Goal: Transaction & Acquisition: Purchase product/service

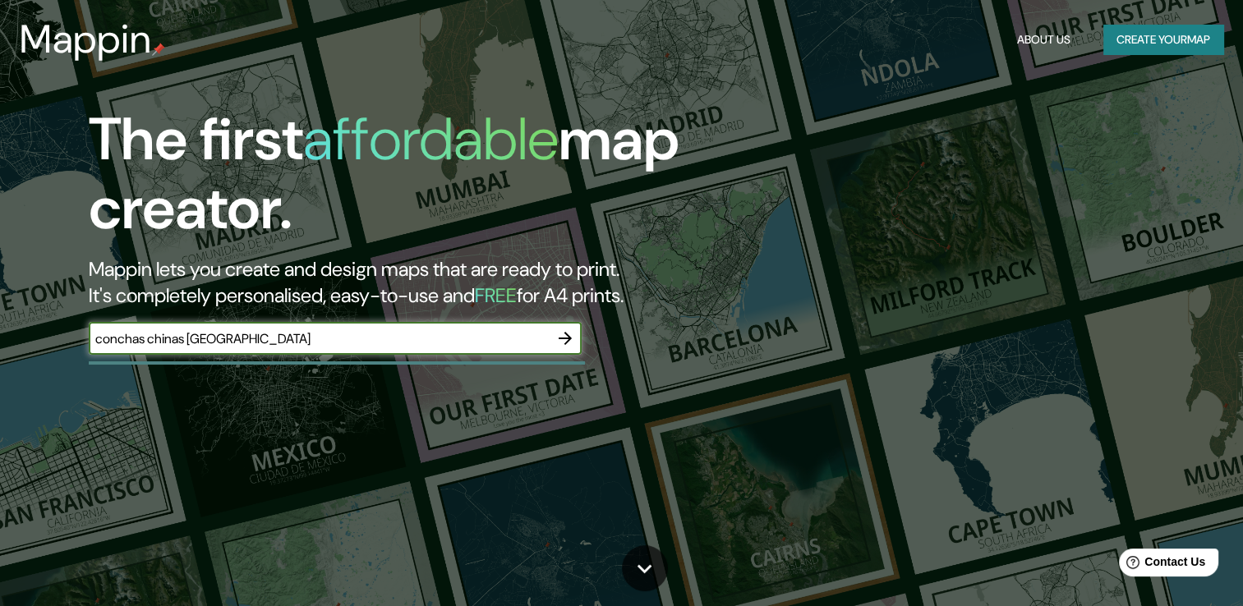
click at [199, 343] on input "conchas chinas [GEOGRAPHIC_DATA]" at bounding box center [319, 338] width 460 height 19
type input "conchas chinas, [GEOGRAPHIC_DATA]"
click at [569, 338] on icon "button" at bounding box center [564, 338] width 13 height 13
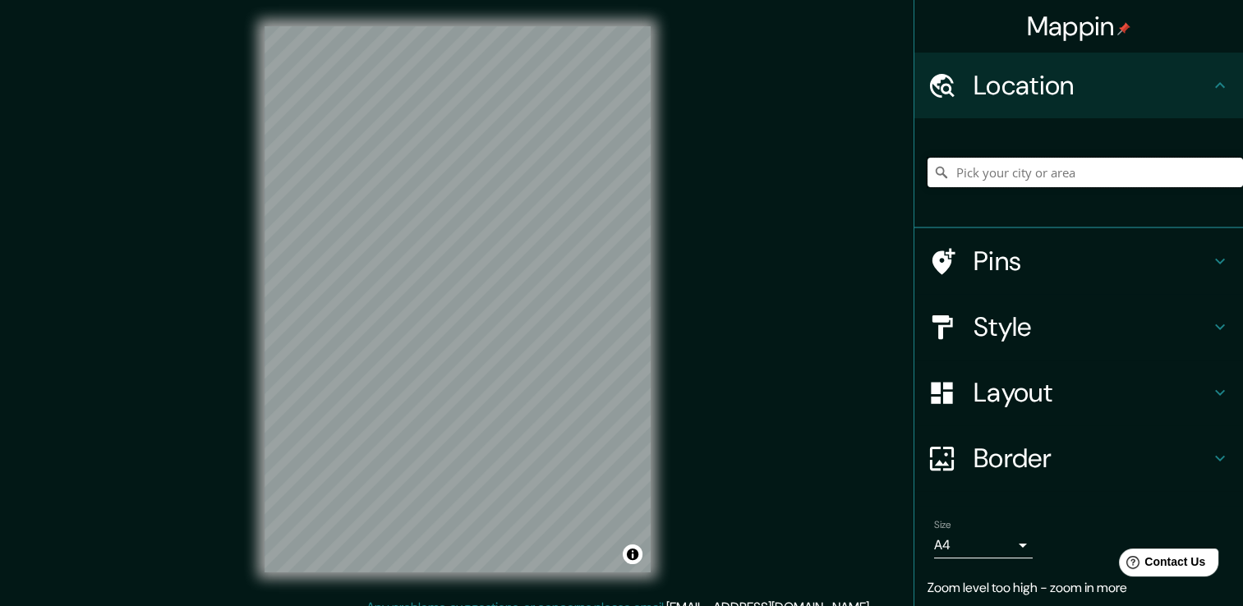
click at [1025, 169] on input "Pick your city or area" at bounding box center [1084, 173] width 315 height 30
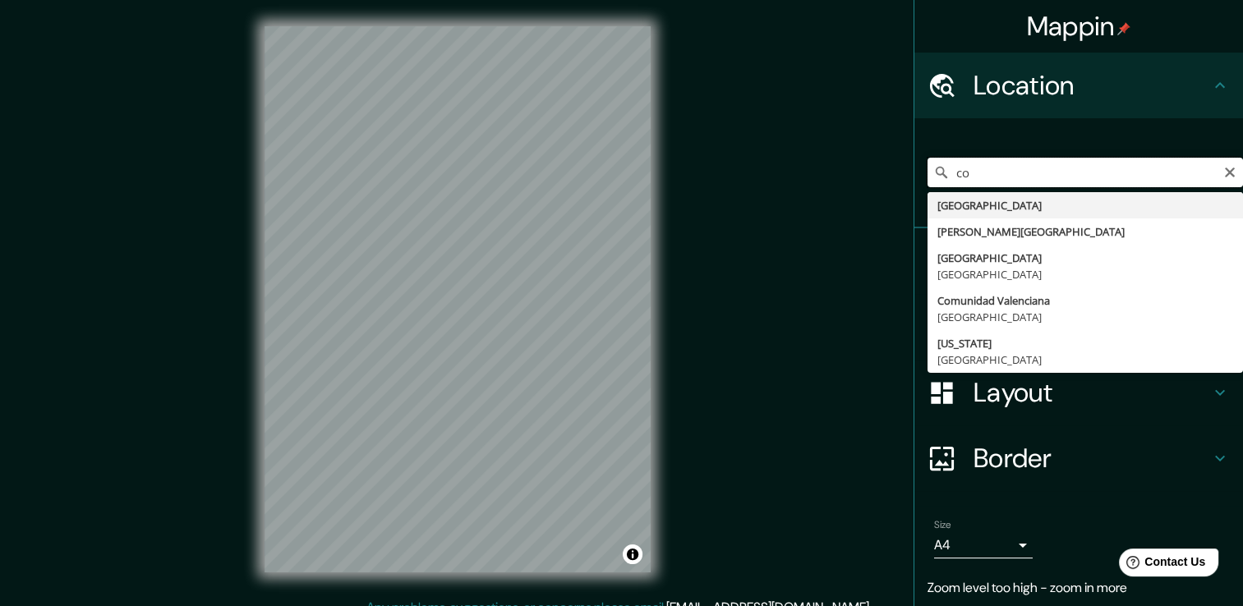
type input "c"
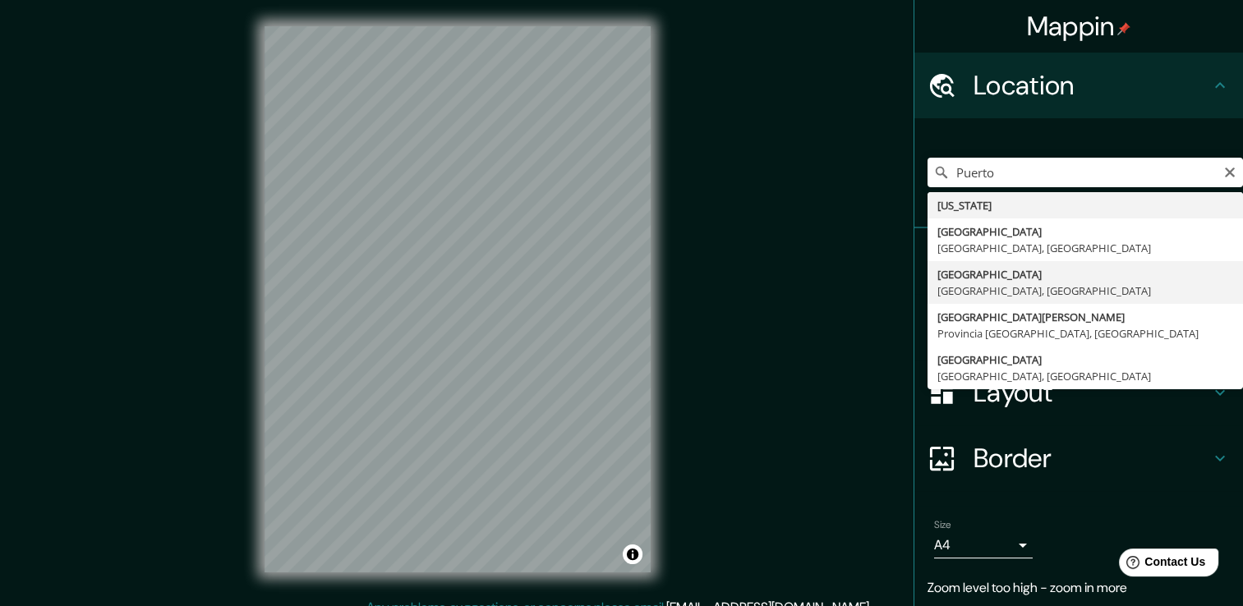
type input "Puerto Vallarta, Jalisco, México"
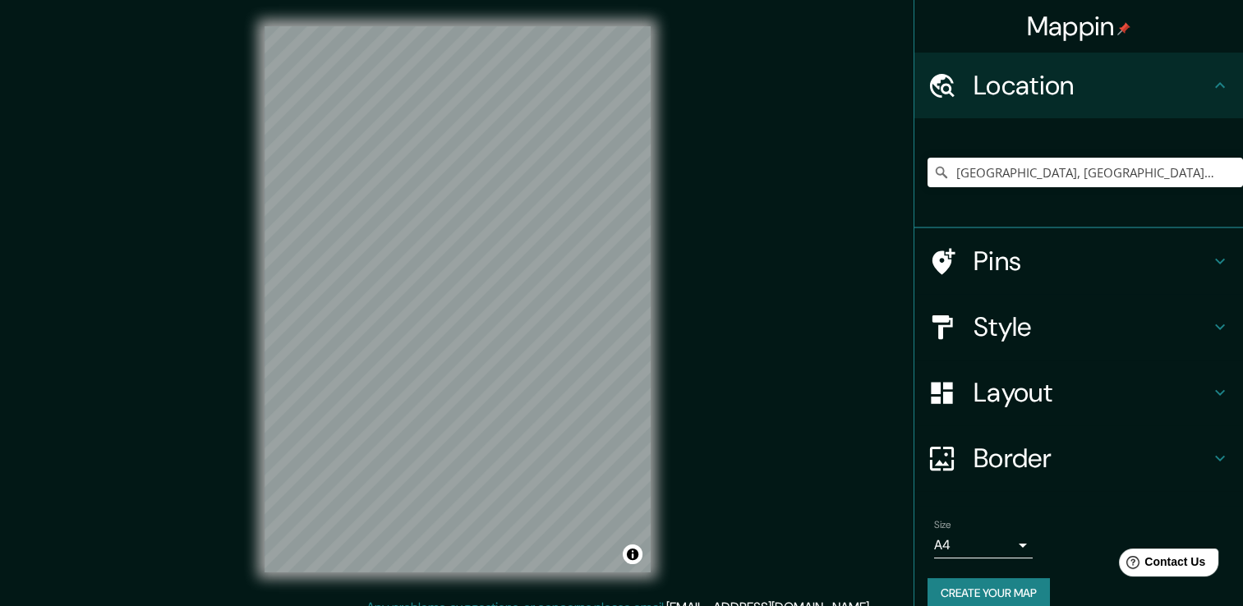
click at [1191, 260] on h4 "Pins" at bounding box center [1091, 261] width 237 height 33
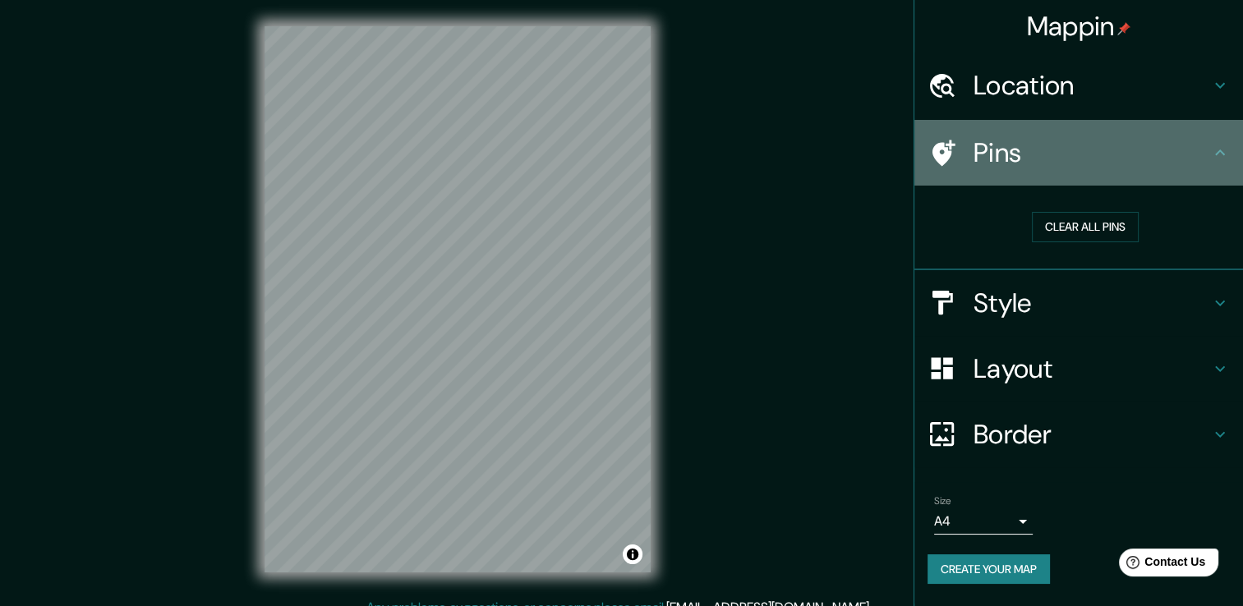
click at [958, 153] on div at bounding box center [950, 153] width 46 height 29
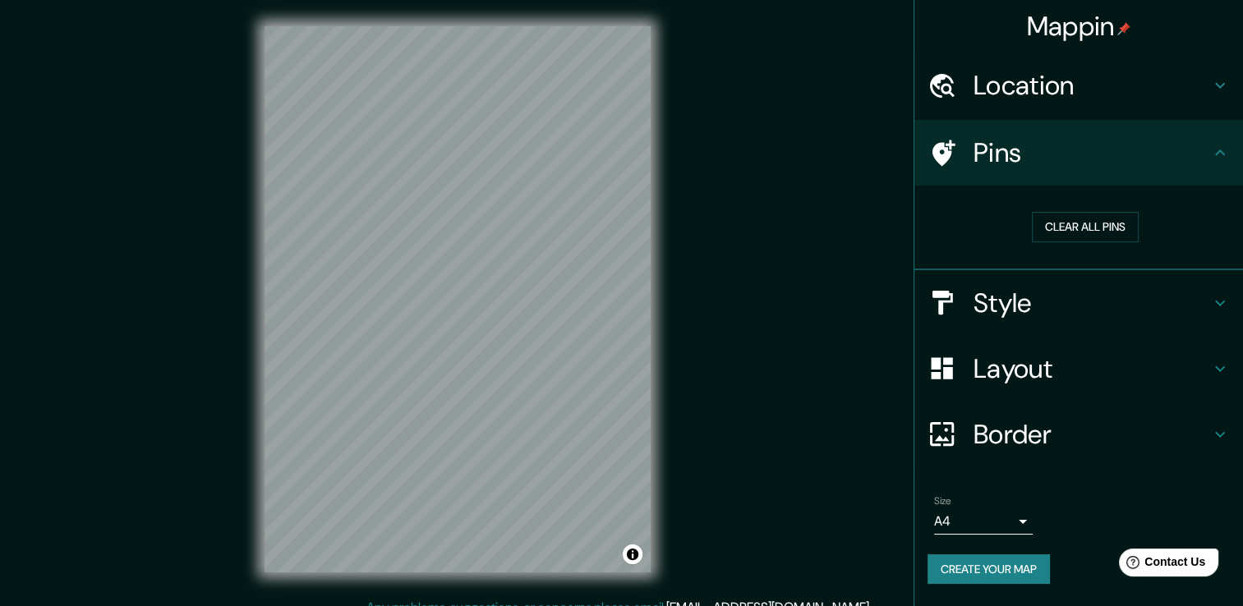
click at [1225, 154] on icon at bounding box center [1220, 153] width 20 height 20
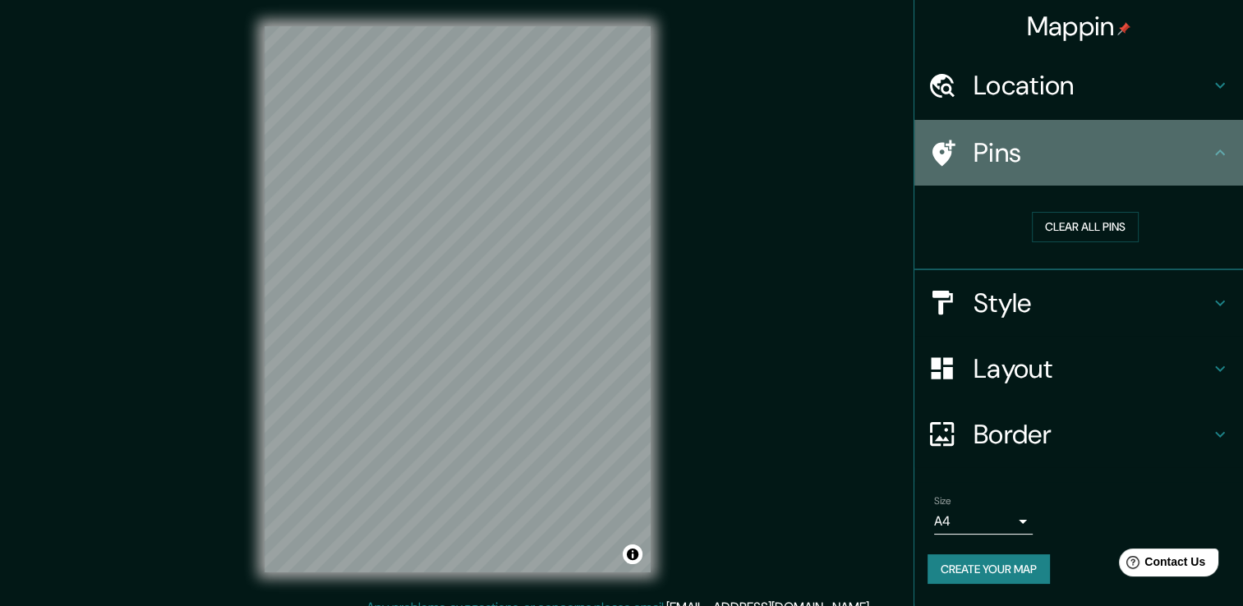
click at [1229, 149] on div "Pins" at bounding box center [1078, 153] width 329 height 66
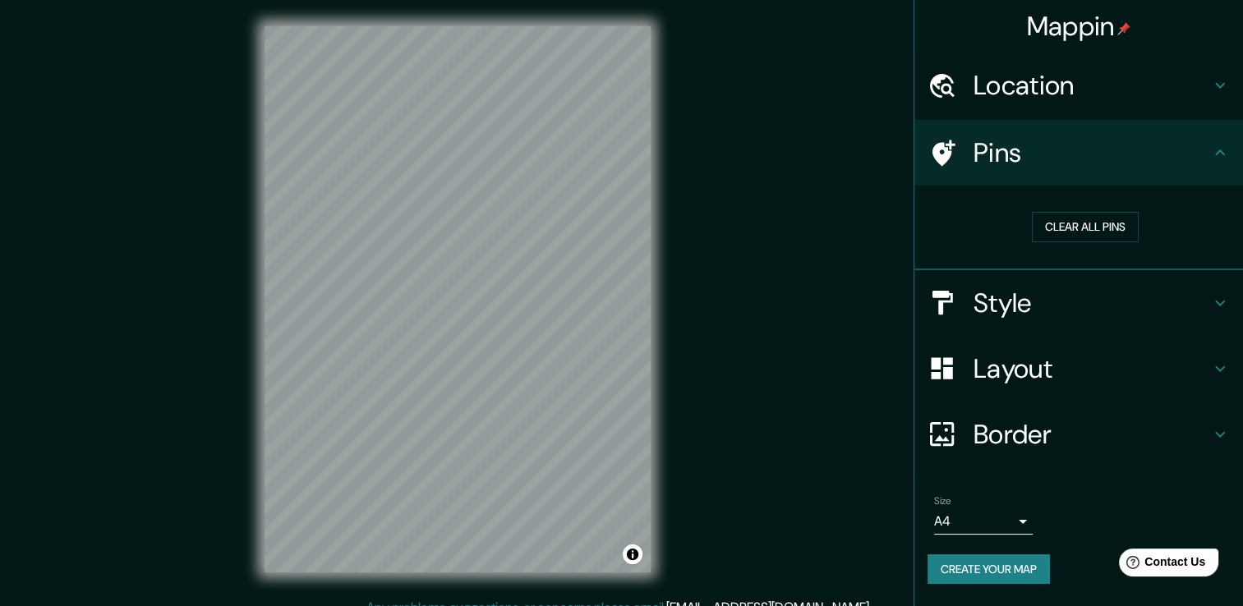
click at [1217, 293] on icon at bounding box center [1220, 303] width 20 height 20
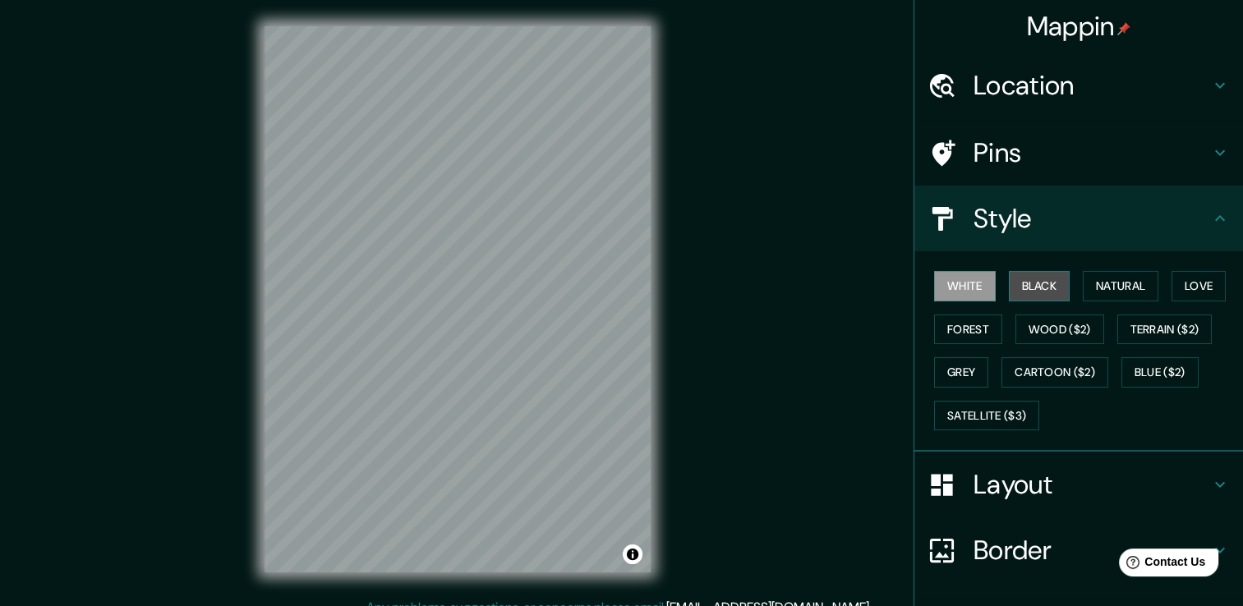
click at [1028, 279] on button "Black" at bounding box center [1040, 286] width 62 height 30
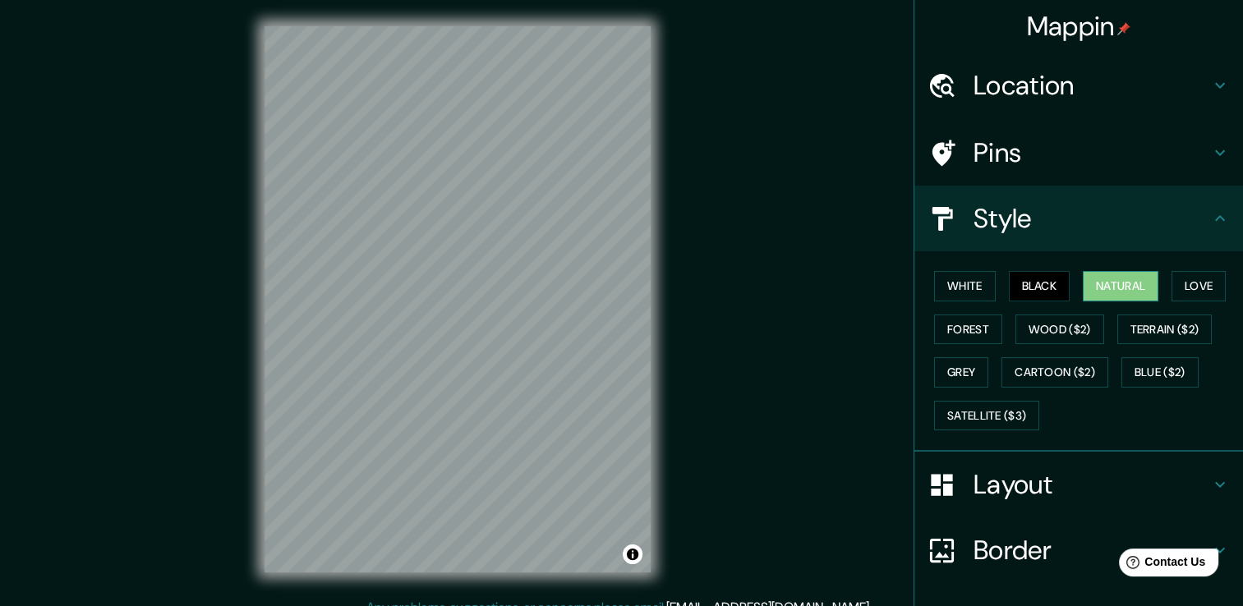
click at [1102, 293] on button "Natural" at bounding box center [1120, 286] width 76 height 30
click at [1174, 284] on button "Love" at bounding box center [1198, 286] width 54 height 30
click at [1133, 283] on button "Natural" at bounding box center [1120, 286] width 76 height 30
click at [966, 323] on button "Forest" at bounding box center [968, 330] width 68 height 30
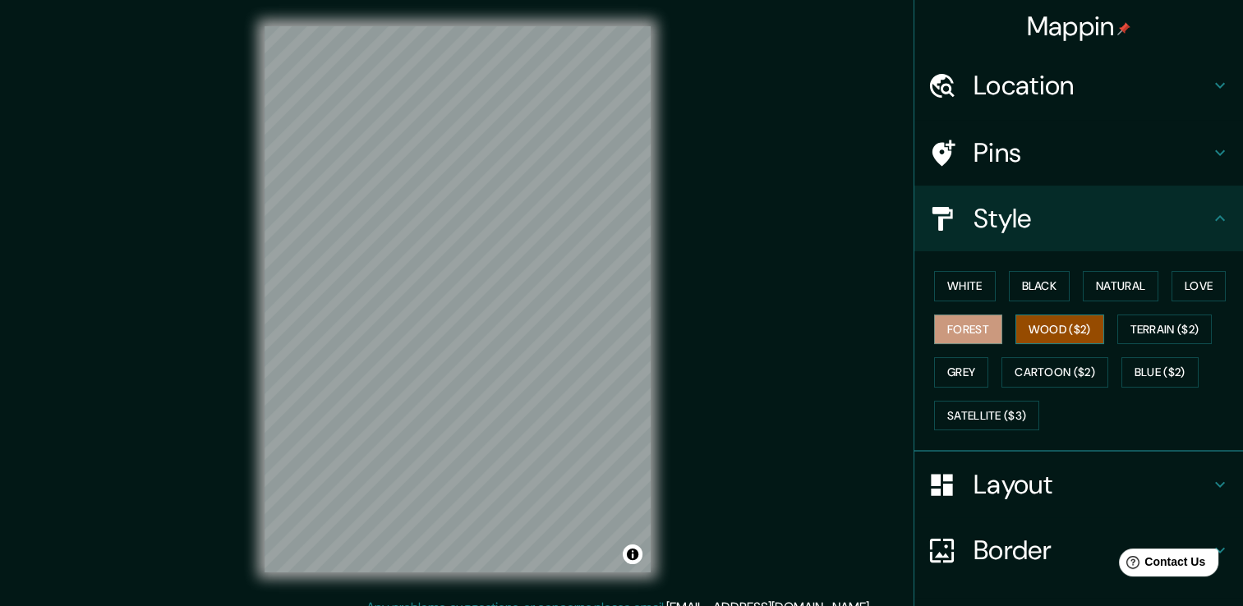
click at [1030, 324] on button "Wood ($2)" at bounding box center [1059, 330] width 89 height 30
click at [1115, 286] on button "Natural" at bounding box center [1120, 286] width 76 height 30
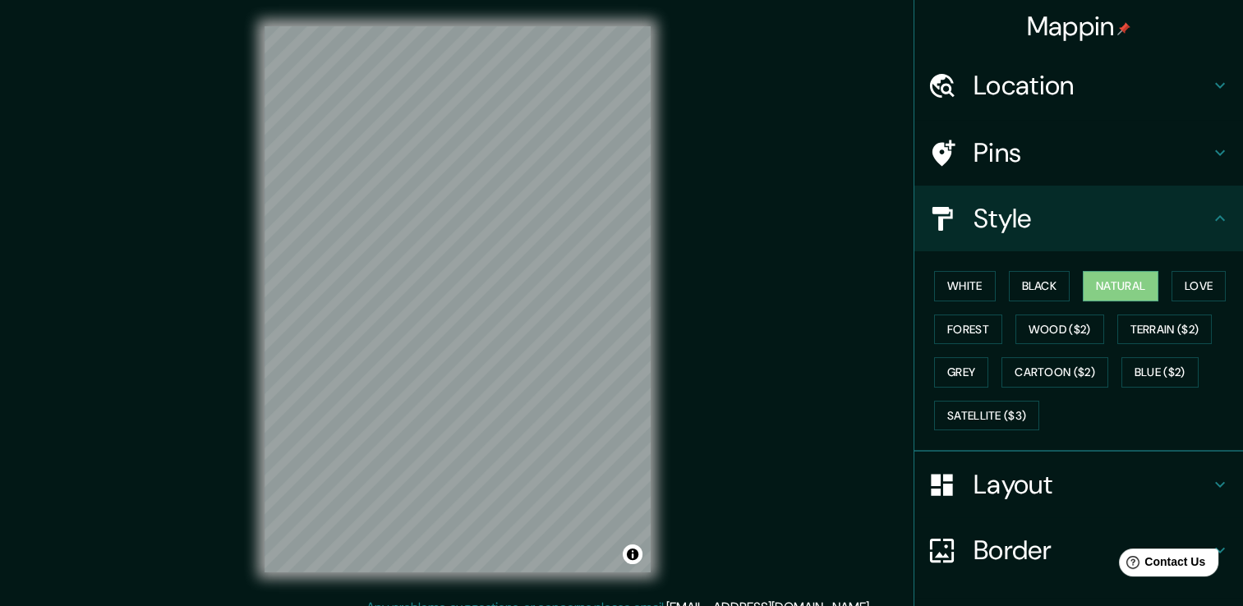
click at [1210, 227] on icon at bounding box center [1220, 219] width 20 height 20
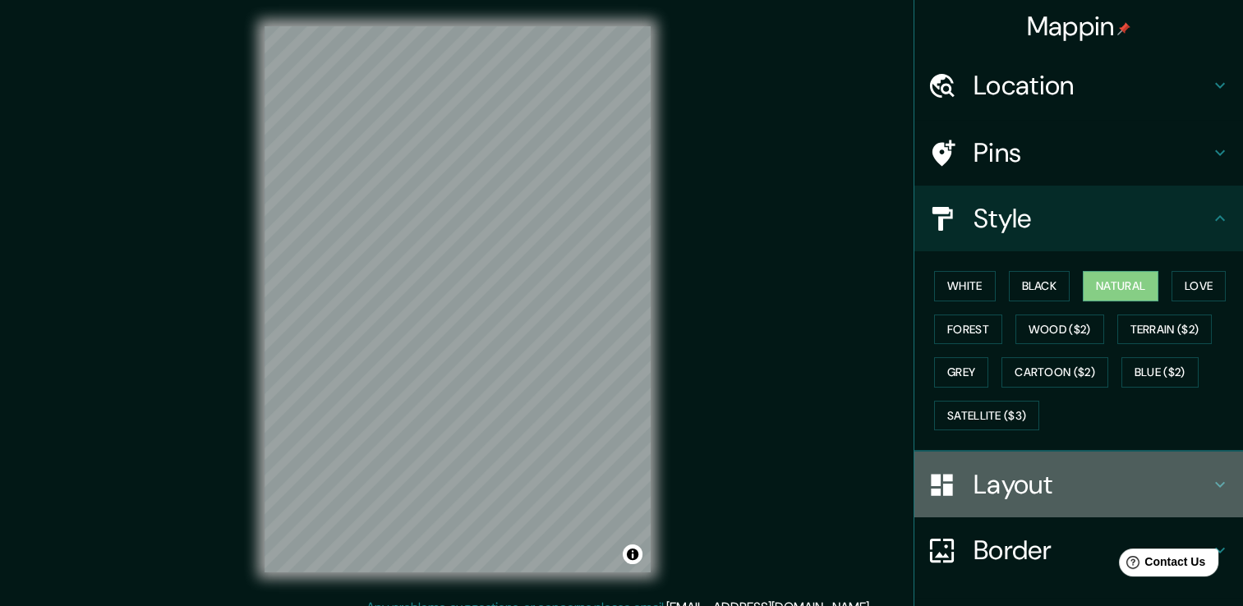
click at [1082, 471] on h4 "Layout" at bounding box center [1091, 484] width 237 height 33
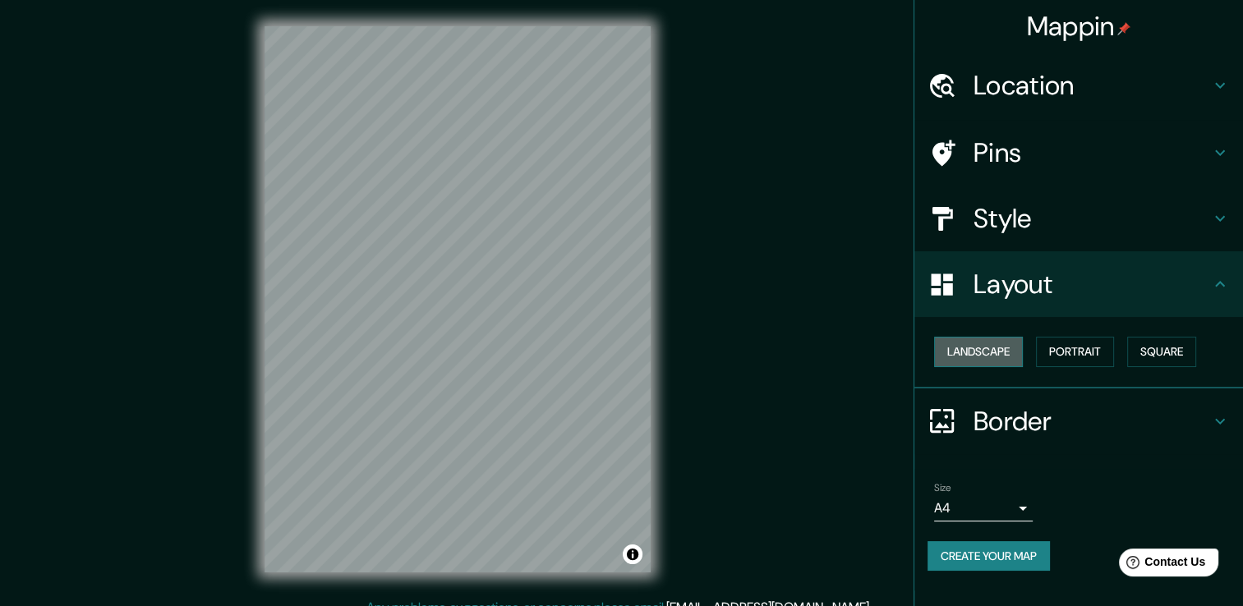
click at [981, 356] on button "Landscape" at bounding box center [978, 352] width 89 height 30
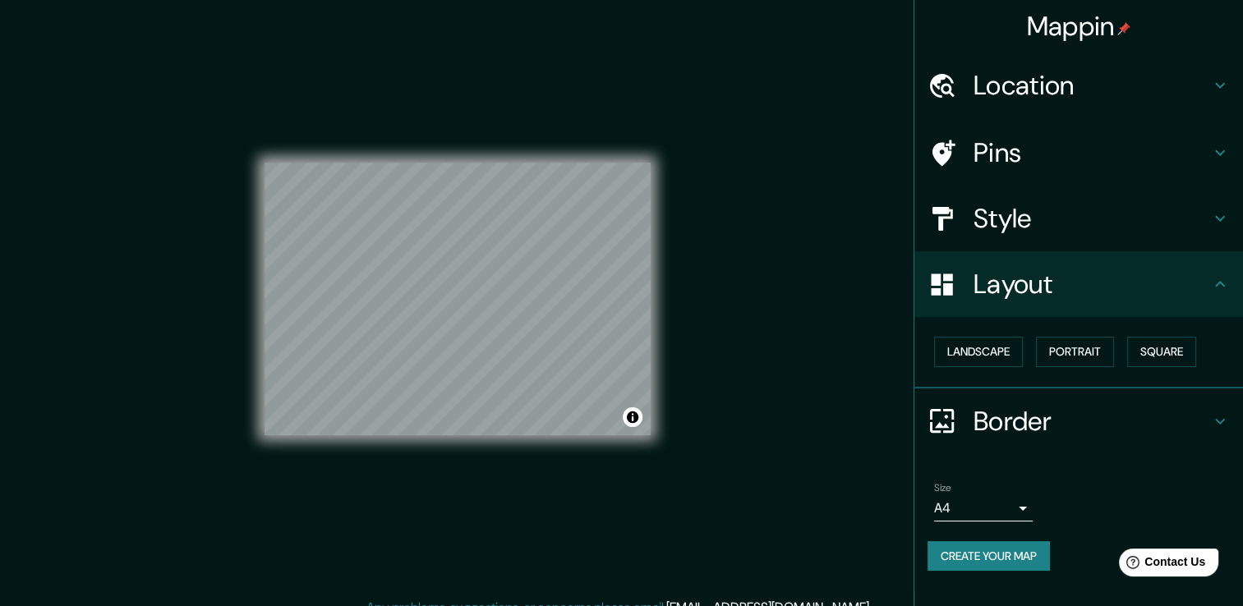
click at [1213, 275] on icon at bounding box center [1220, 284] width 20 height 20
click at [1213, 422] on icon at bounding box center [1220, 421] width 20 height 20
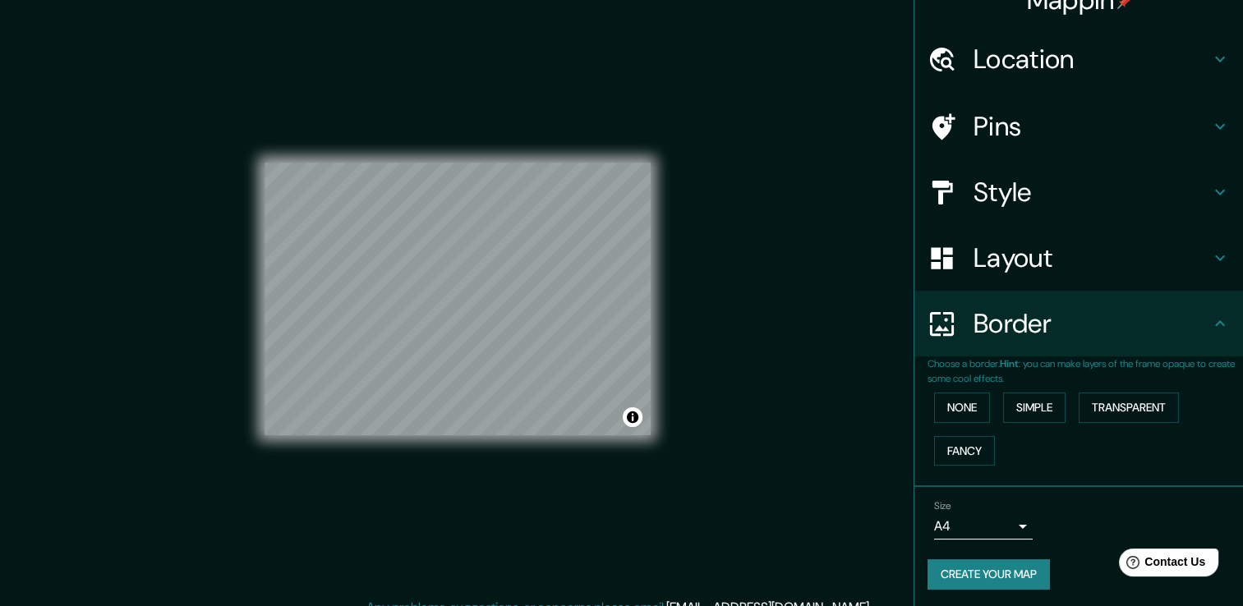
scroll to position [27, 0]
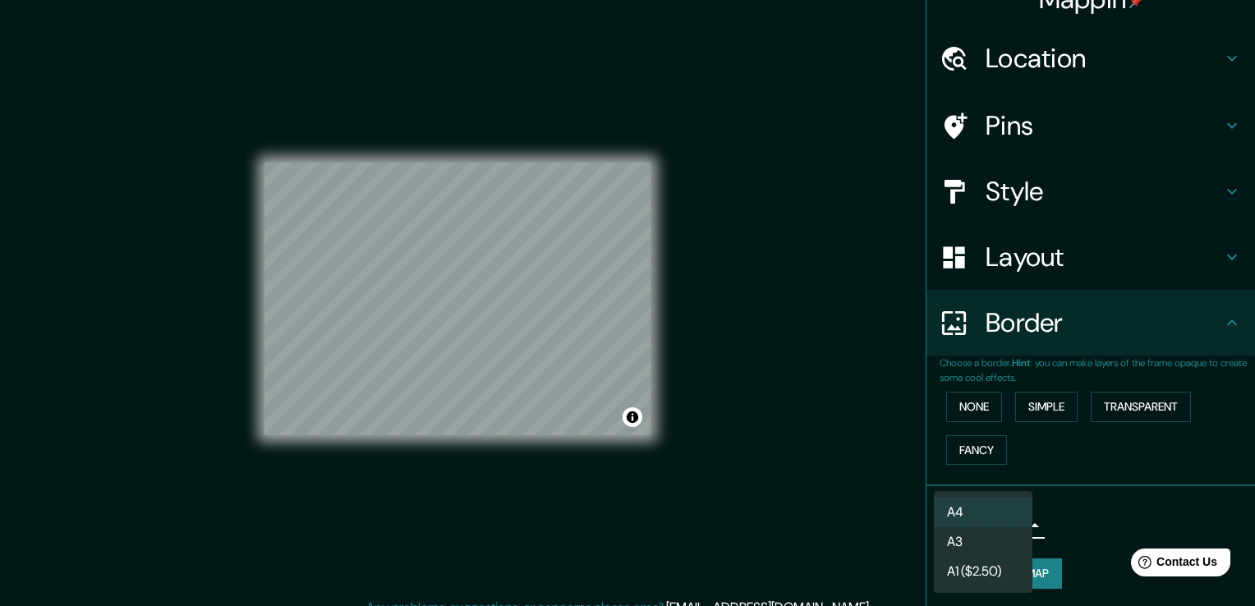
click at [1005, 525] on body "Mappin Location Puerto Vallarta, Jalisco, México Pins Style Layout Border Choos…" at bounding box center [627, 303] width 1255 height 606
click at [1053, 524] on div at bounding box center [627, 303] width 1255 height 606
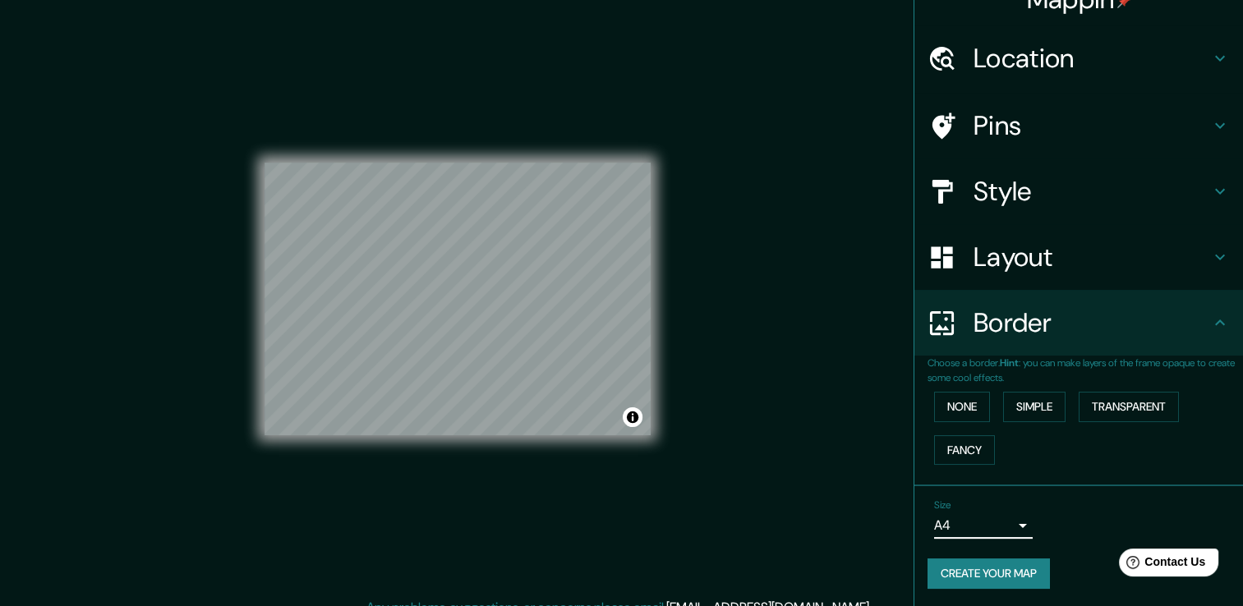
click at [1015, 119] on h4 "Pins" at bounding box center [1091, 125] width 237 height 33
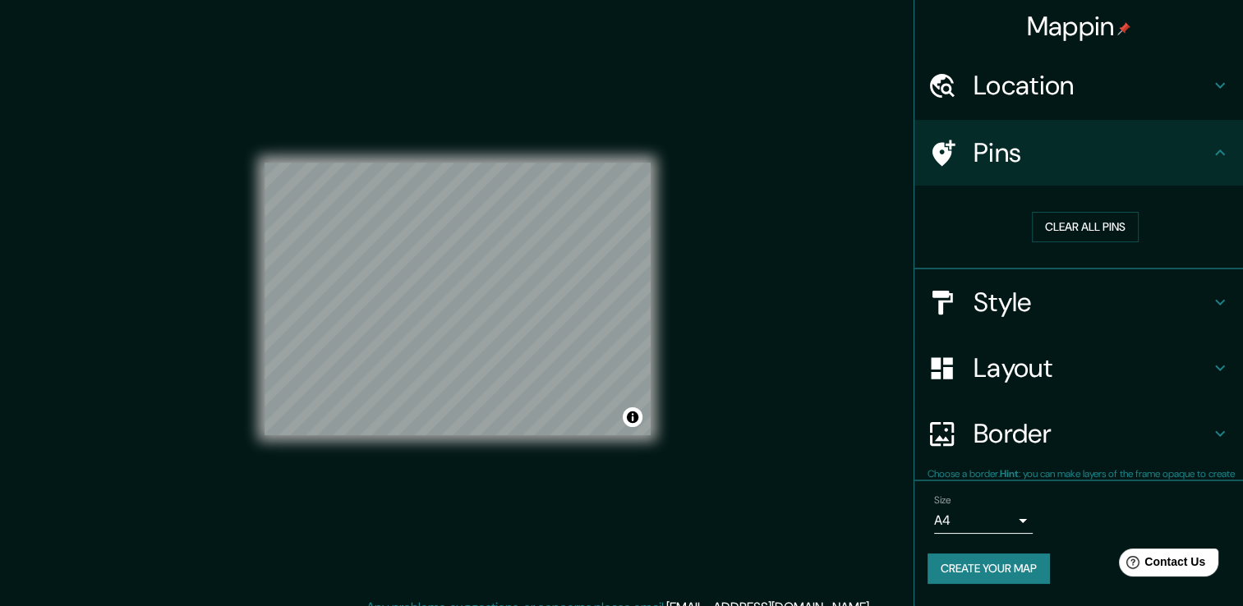
scroll to position [0, 0]
click at [1095, 232] on button "Clear all pins" at bounding box center [1085, 227] width 107 height 30
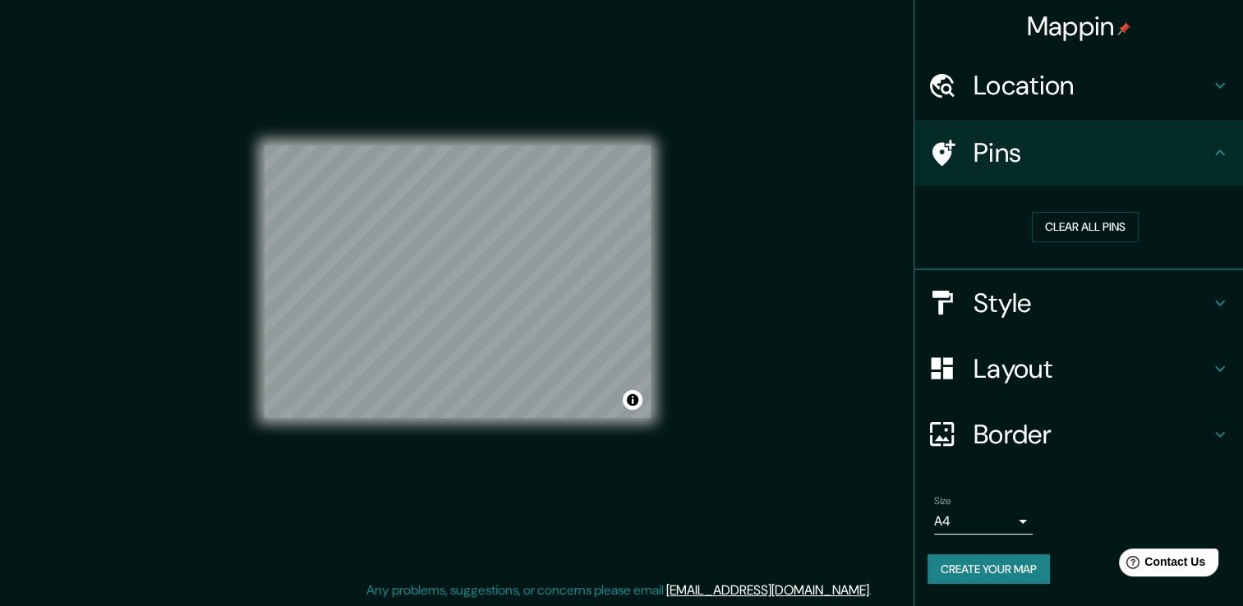
scroll to position [18, 0]
click at [738, 274] on div "Mappin Location Puerto Vallarta, Jalisco, México Pins Clear all pins Style Layo…" at bounding box center [621, 294] width 1243 height 624
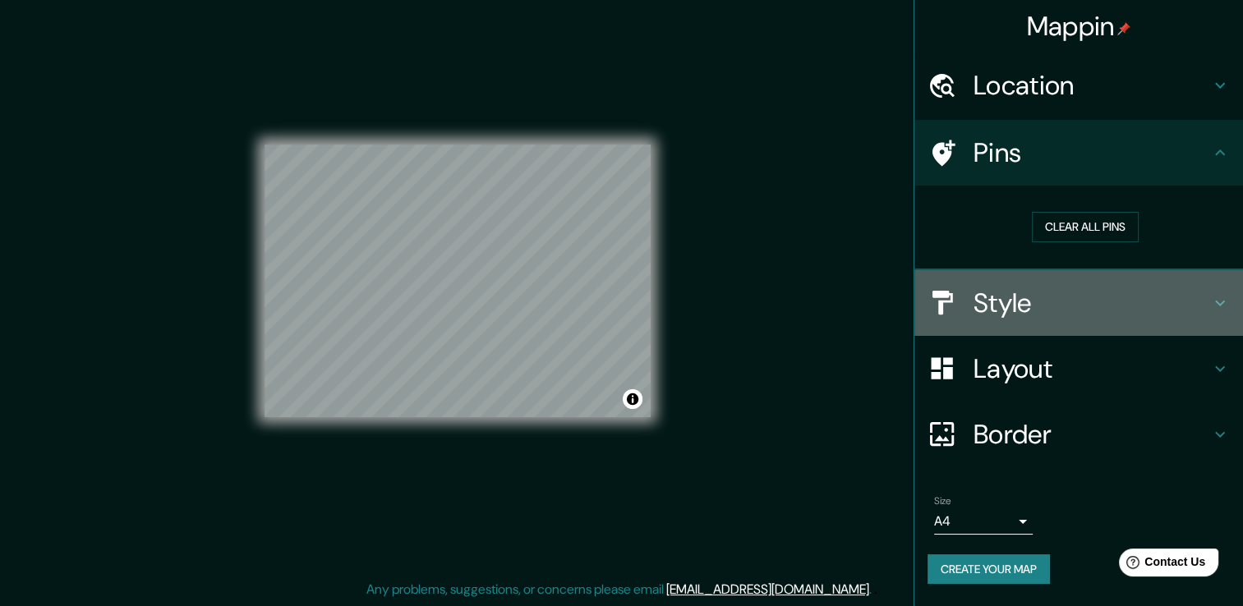
click at [1211, 314] on div "Style" at bounding box center [1078, 303] width 329 height 66
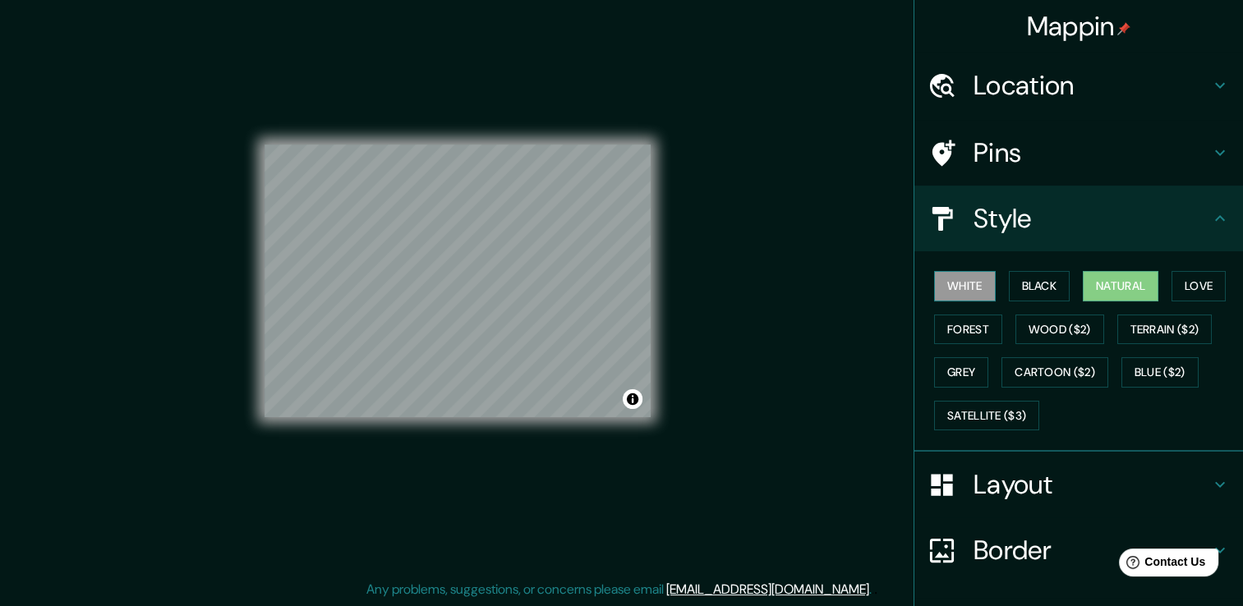
click at [958, 281] on button "White" at bounding box center [965, 286] width 62 height 30
click at [690, 343] on div "Mappin Location Puerto Vallarta, Jalisco, México Pins Style White Black Natural…" at bounding box center [621, 294] width 1243 height 624
click at [1075, 332] on button "Wood ($2)" at bounding box center [1059, 330] width 89 height 30
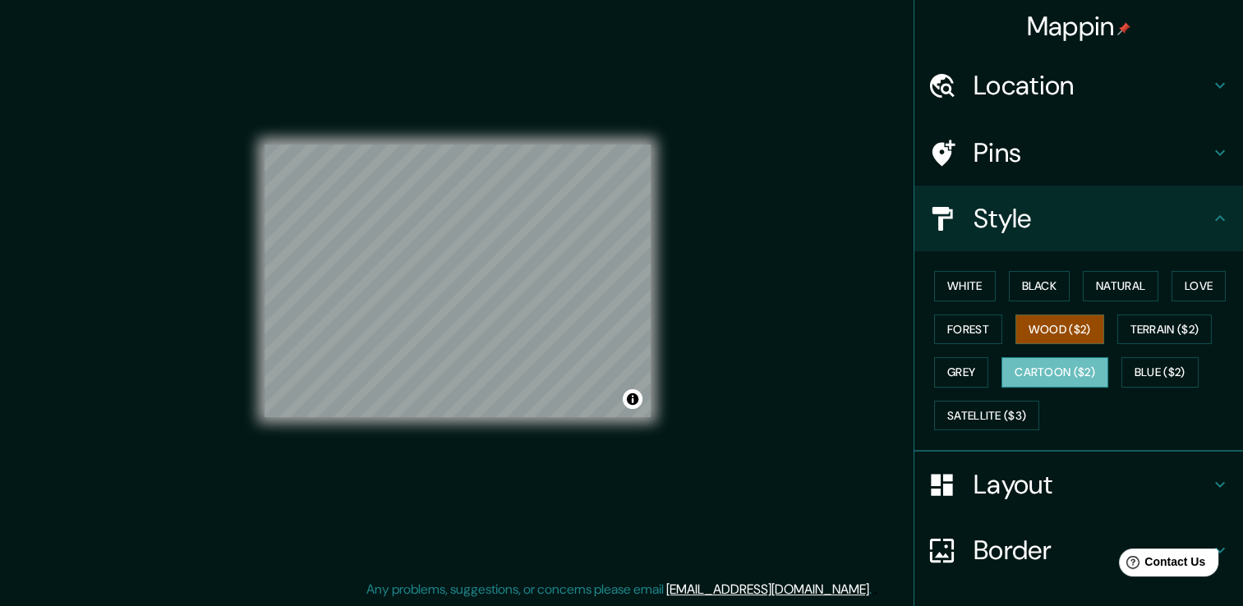
click at [1064, 380] on button "Cartoon ($2)" at bounding box center [1054, 372] width 107 height 30
click at [953, 380] on button "Grey" at bounding box center [961, 372] width 54 height 30
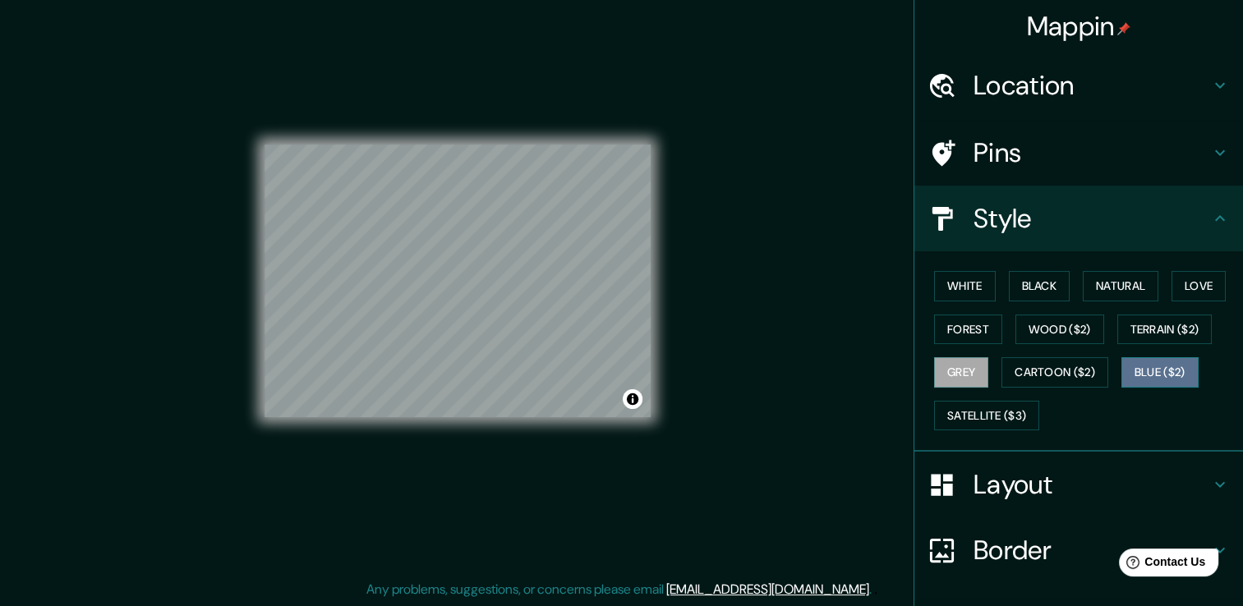
click at [1159, 370] on button "Blue ($2)" at bounding box center [1159, 372] width 77 height 30
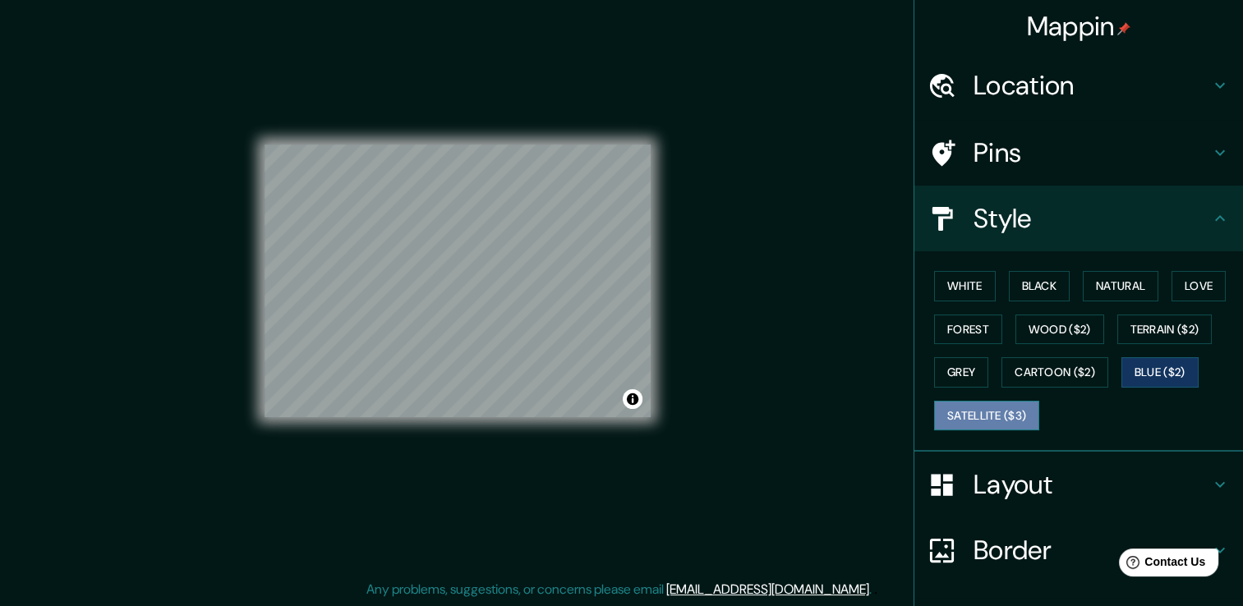
click at [1022, 417] on button "Satellite ($3)" at bounding box center [986, 416] width 105 height 30
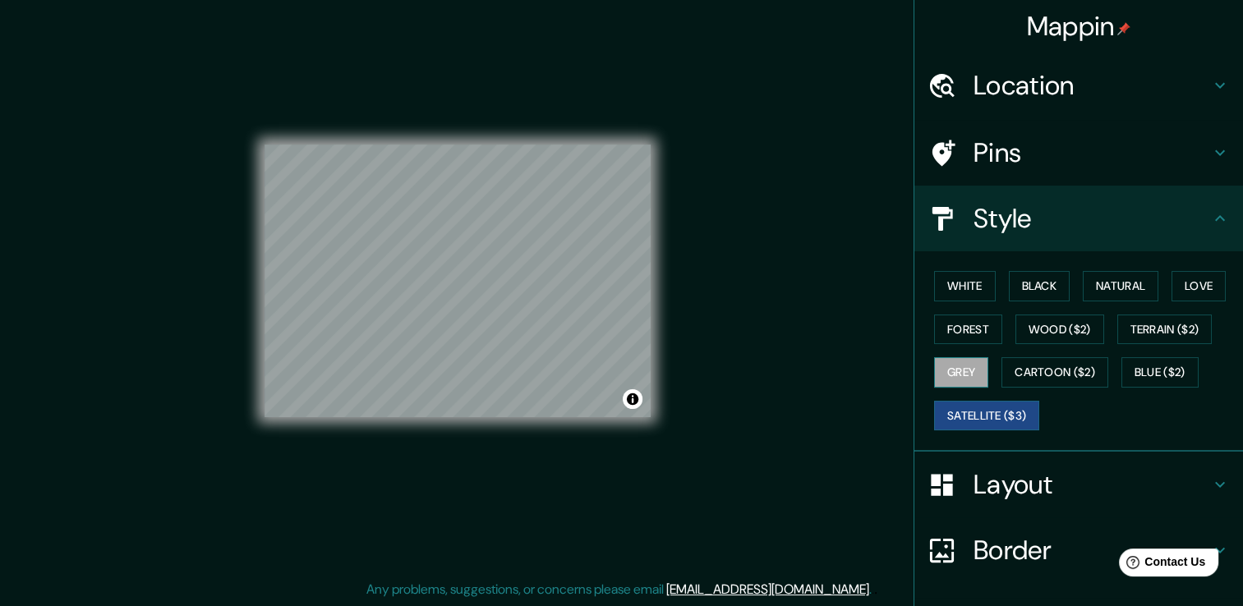
click at [959, 375] on button "Grey" at bounding box center [961, 372] width 54 height 30
click at [968, 330] on button "Forest" at bounding box center [968, 330] width 68 height 30
click at [961, 363] on button "Grey" at bounding box center [961, 372] width 54 height 30
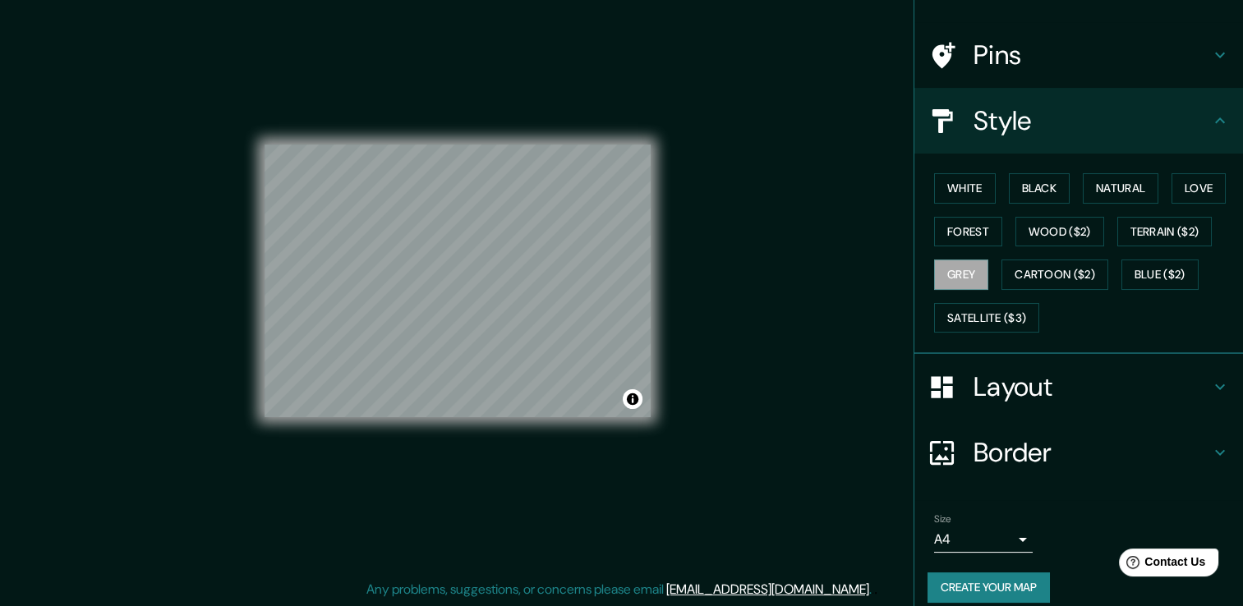
scroll to position [111, 0]
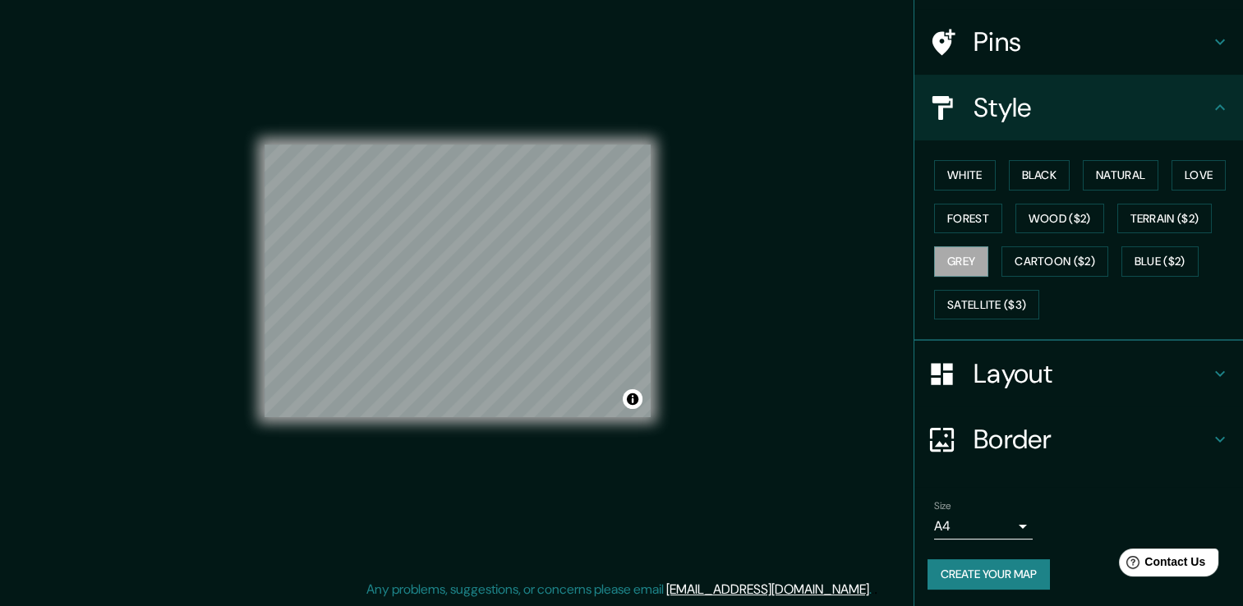
click at [959, 516] on body "Mappin Location Puerto Vallarta, Jalisco, México Pins Style White Black Natural…" at bounding box center [621, 285] width 1243 height 606
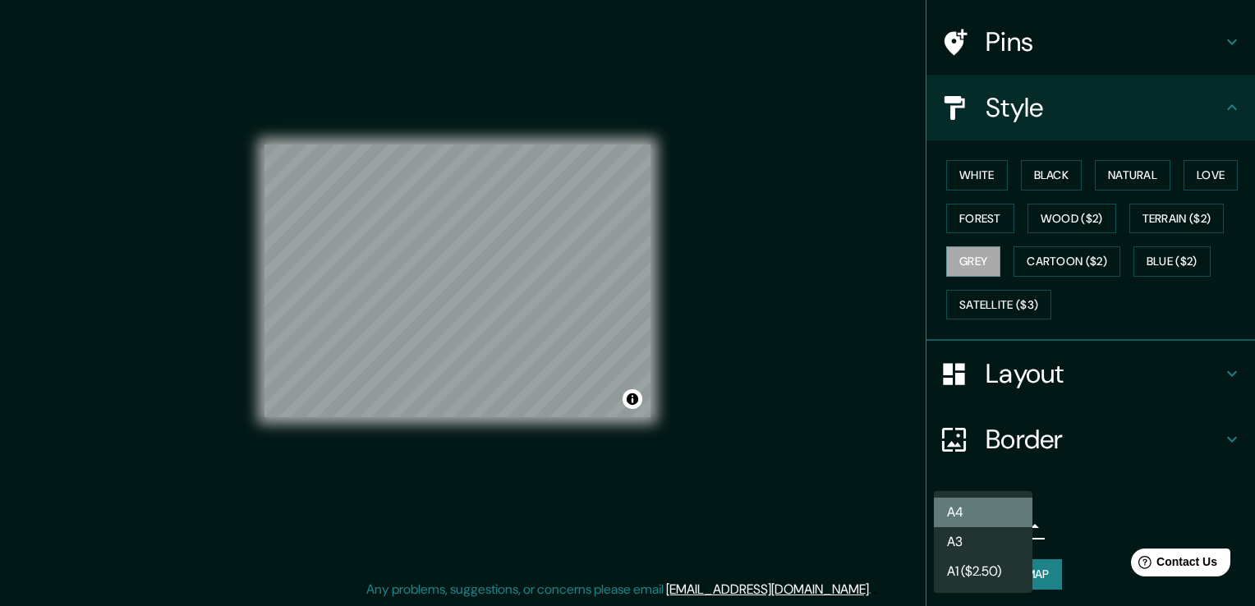
click at [989, 520] on li "A4" at bounding box center [983, 513] width 99 height 30
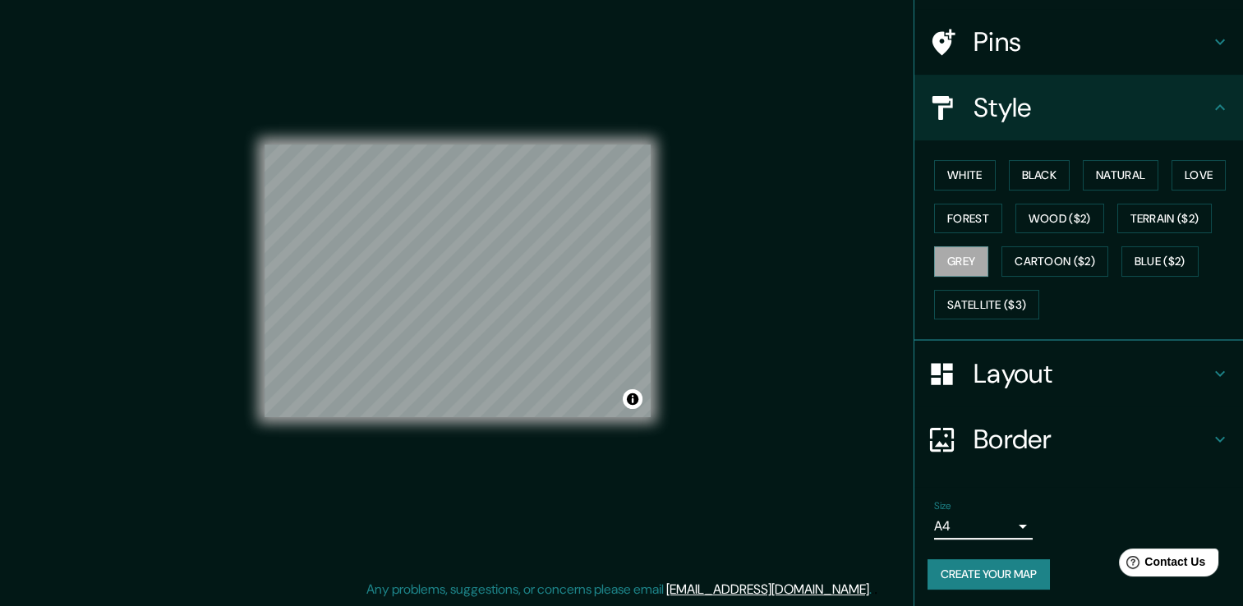
click at [995, 572] on button "Create your map" at bounding box center [988, 574] width 122 height 30
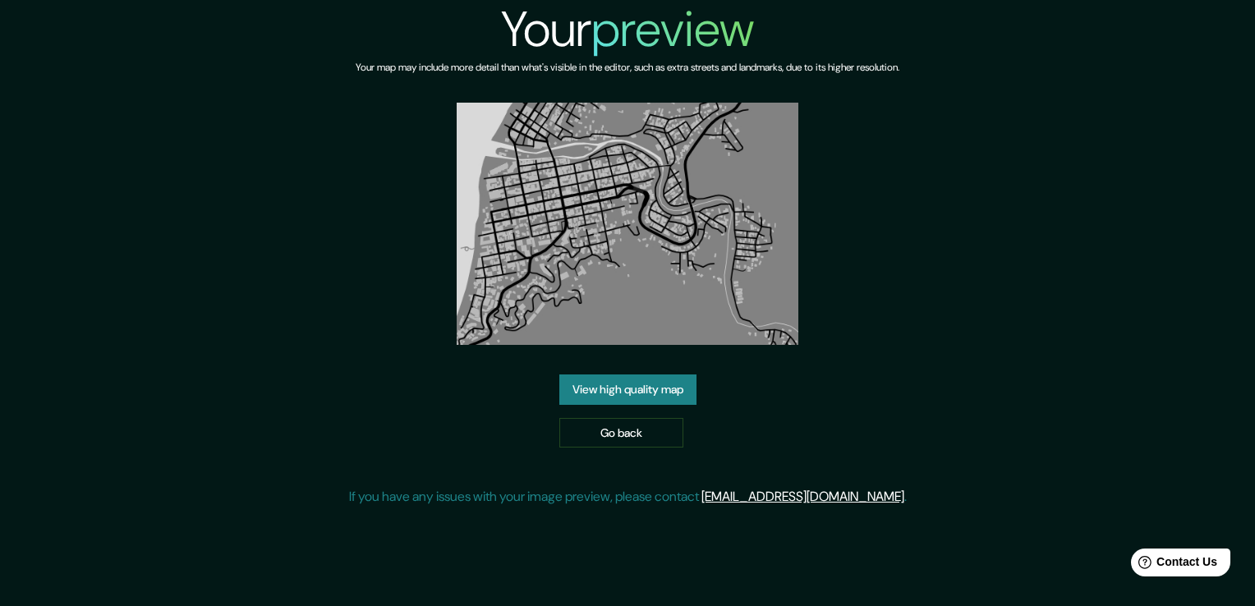
drag, startPoint x: 666, startPoint y: 433, endPoint x: 717, endPoint y: 418, distance: 53.0
click at [666, 433] on link "Go back" at bounding box center [621, 433] width 124 height 30
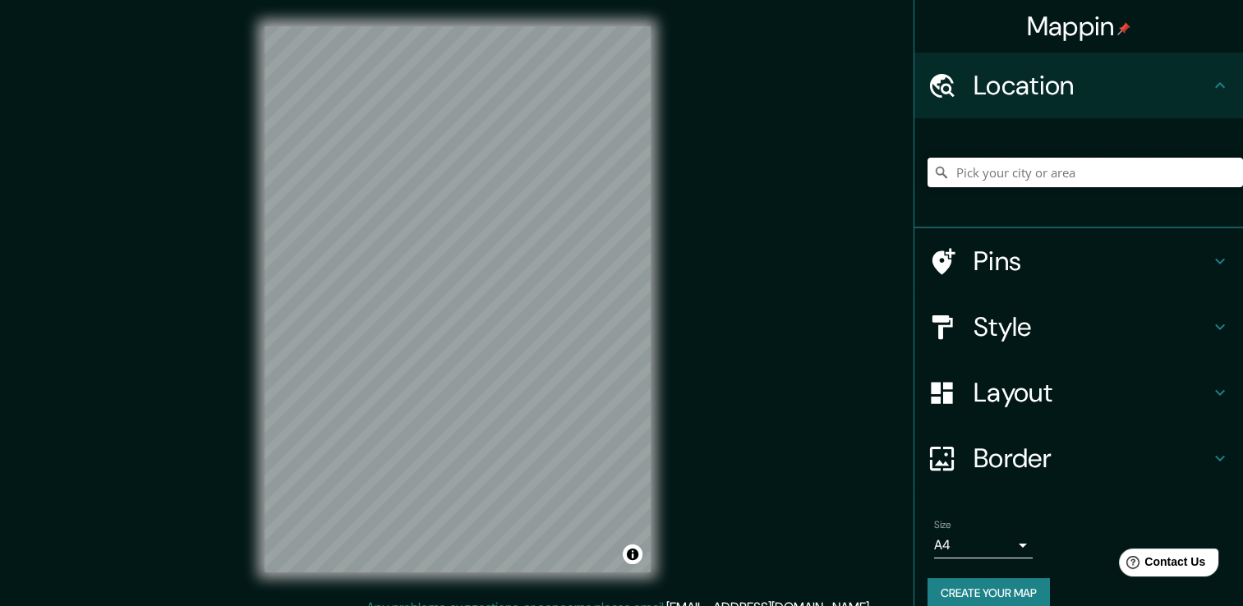
click at [1061, 177] on input "Pick your city or area" at bounding box center [1084, 173] width 315 height 30
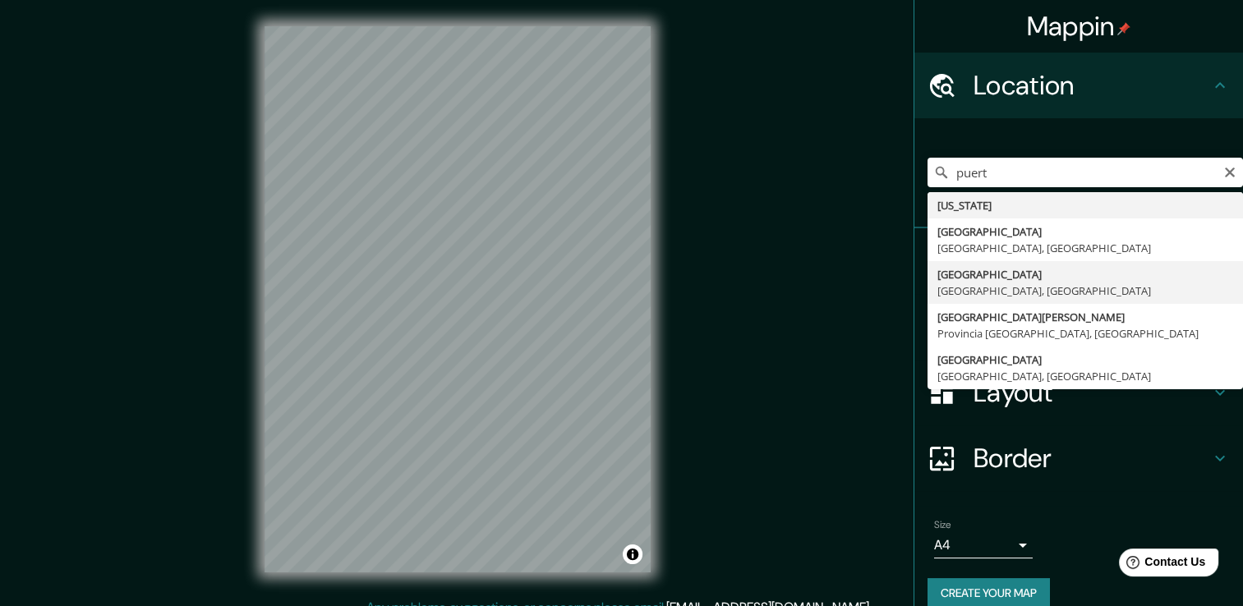
type input "[GEOGRAPHIC_DATA], [GEOGRAPHIC_DATA], [GEOGRAPHIC_DATA]"
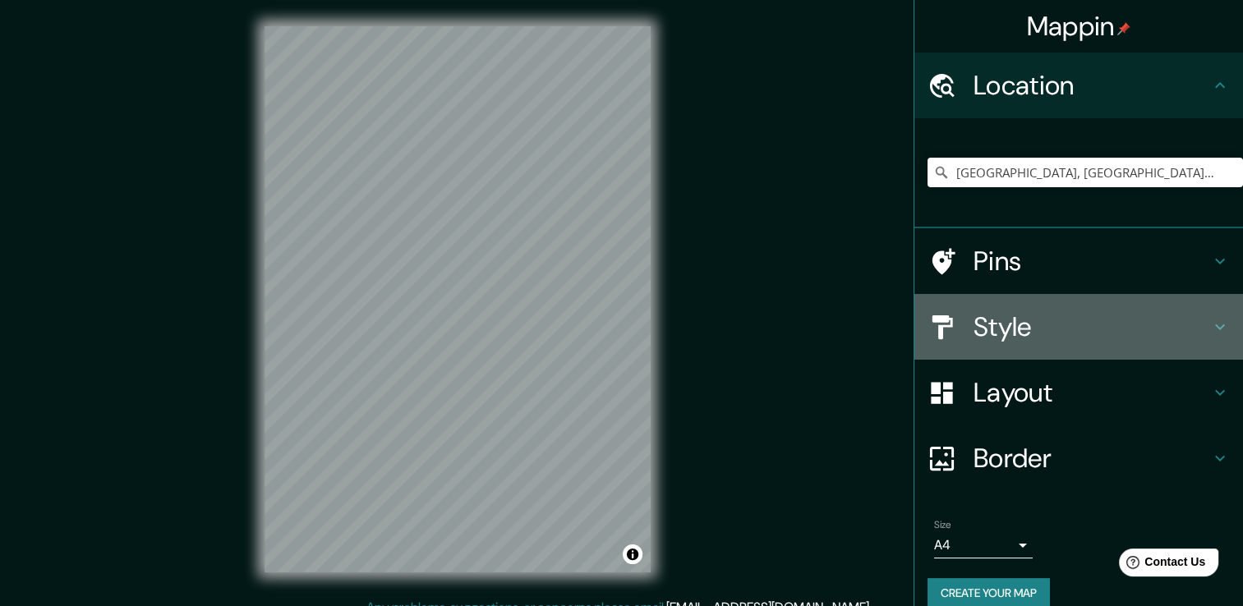
click at [1211, 317] on icon at bounding box center [1220, 327] width 20 height 20
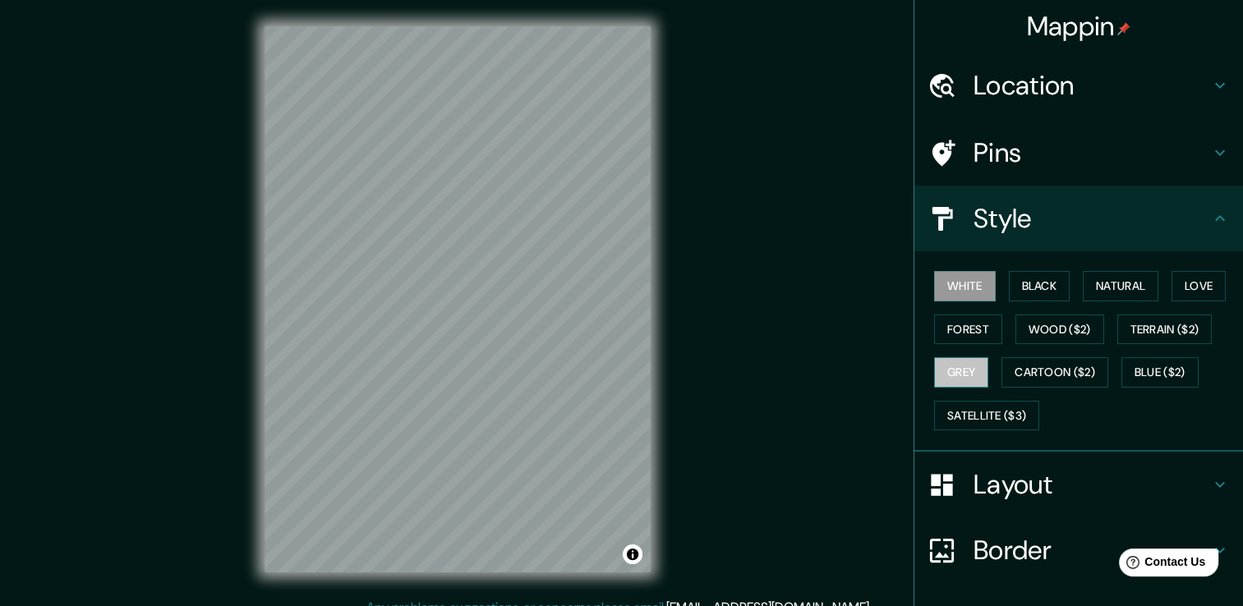
click at [953, 374] on button "Grey" at bounding box center [961, 372] width 54 height 30
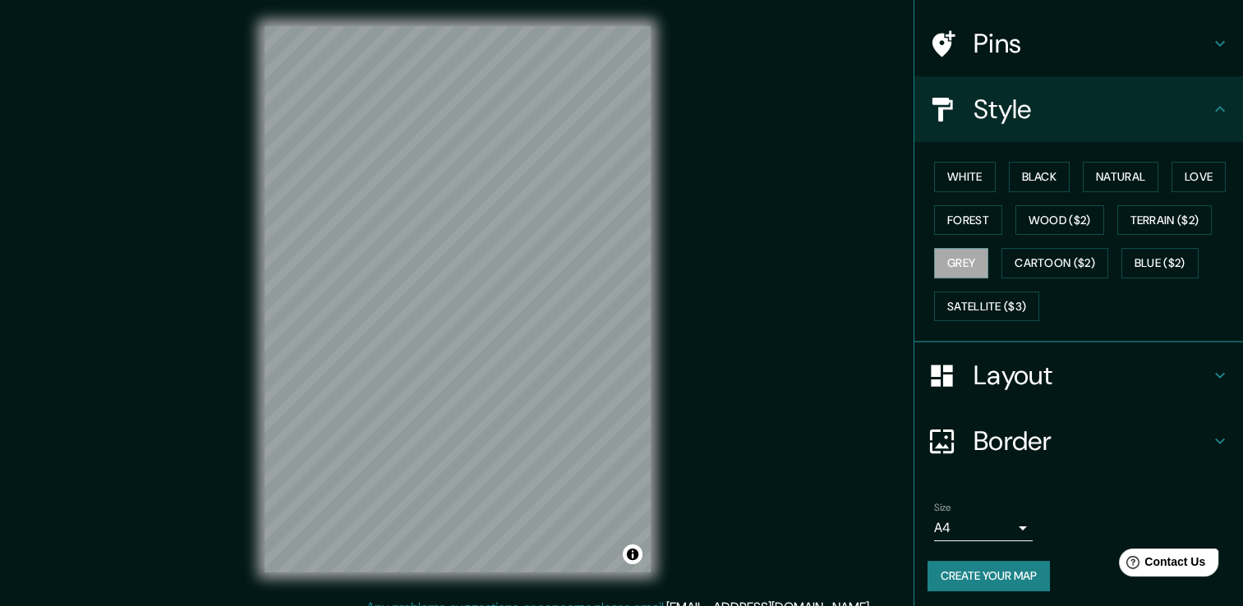
scroll to position [111, 0]
click at [1212, 364] on icon at bounding box center [1220, 374] width 20 height 20
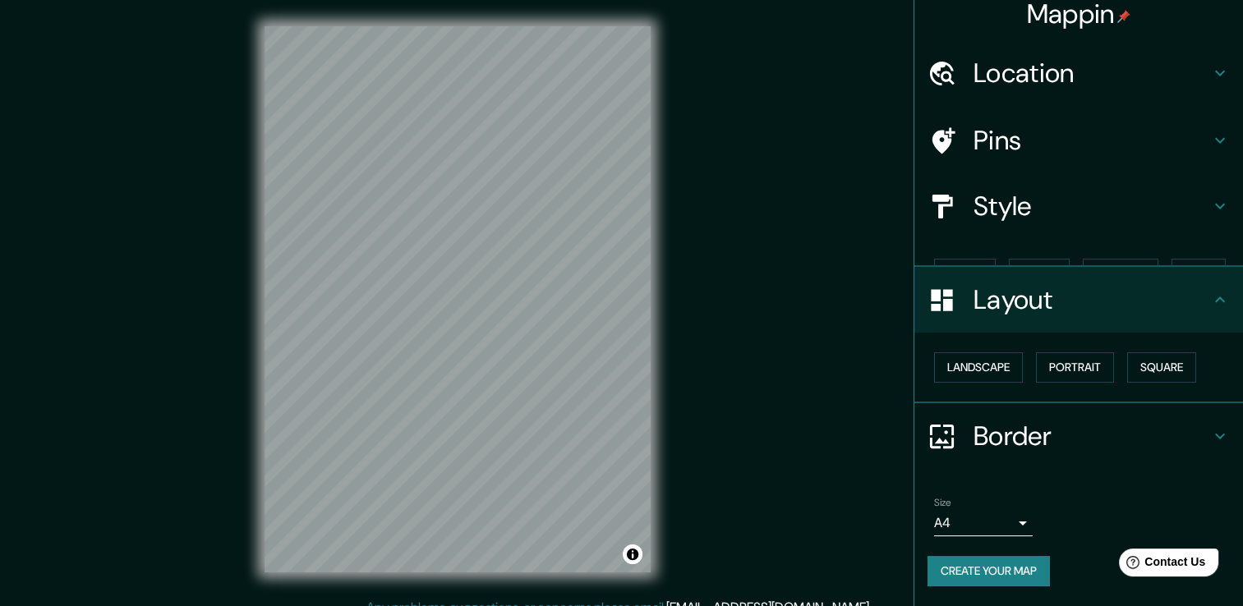
scroll to position [0, 0]
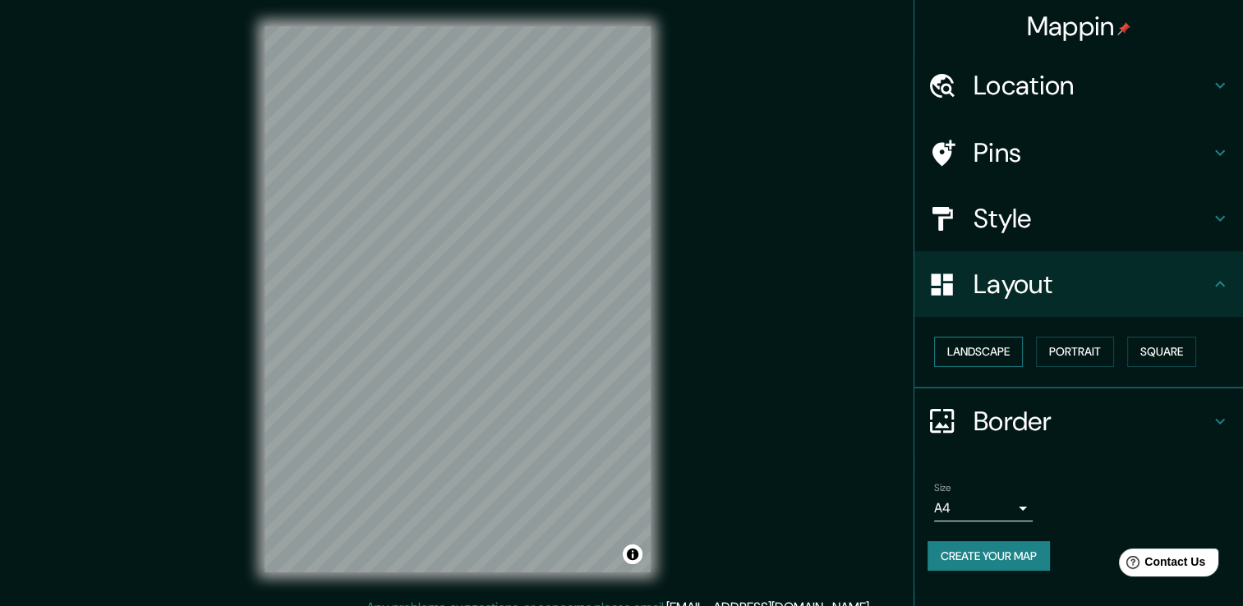
click at [1013, 348] on button "Landscape" at bounding box center [978, 352] width 89 height 30
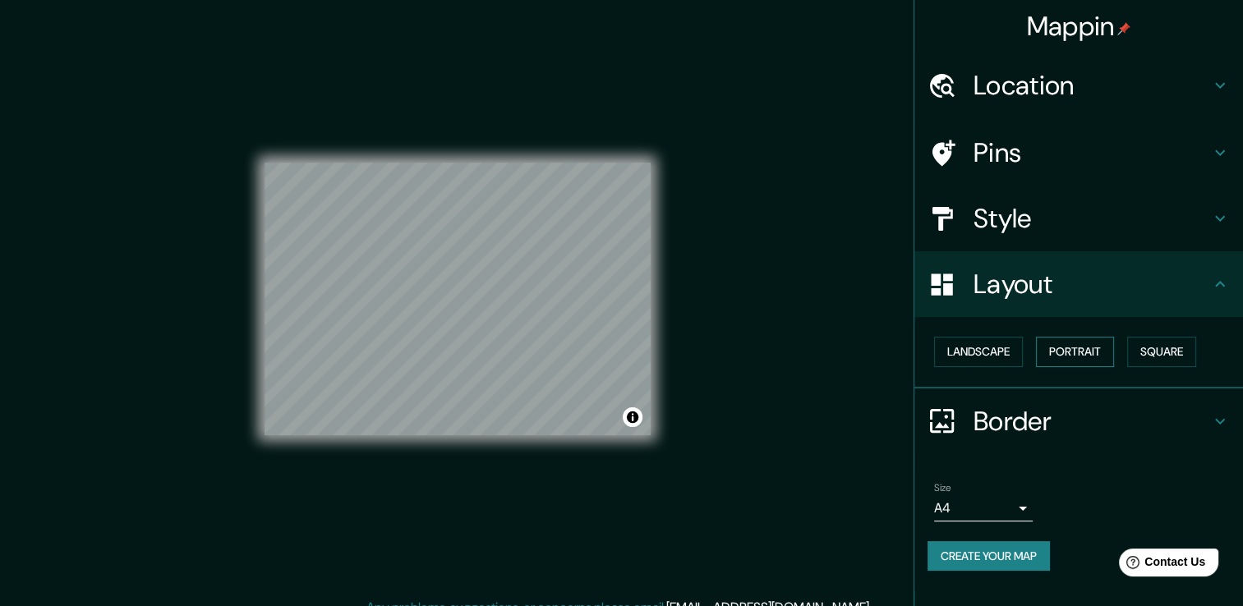
click at [1062, 346] on button "Portrait" at bounding box center [1075, 352] width 78 height 30
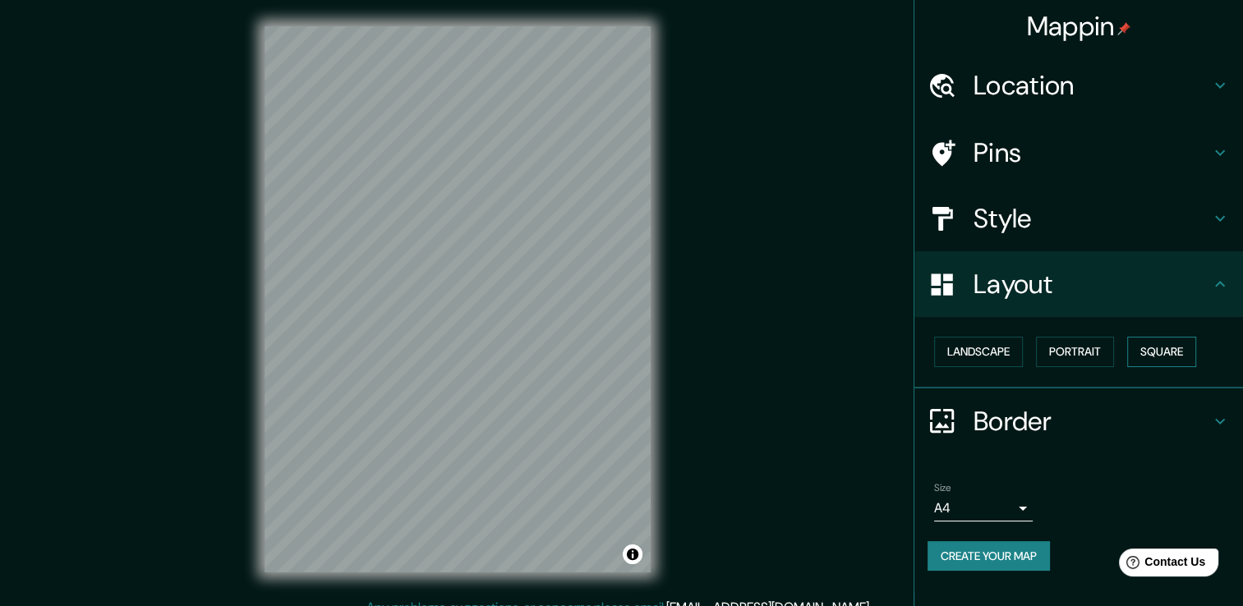
click at [1151, 338] on button "Square" at bounding box center [1161, 352] width 69 height 30
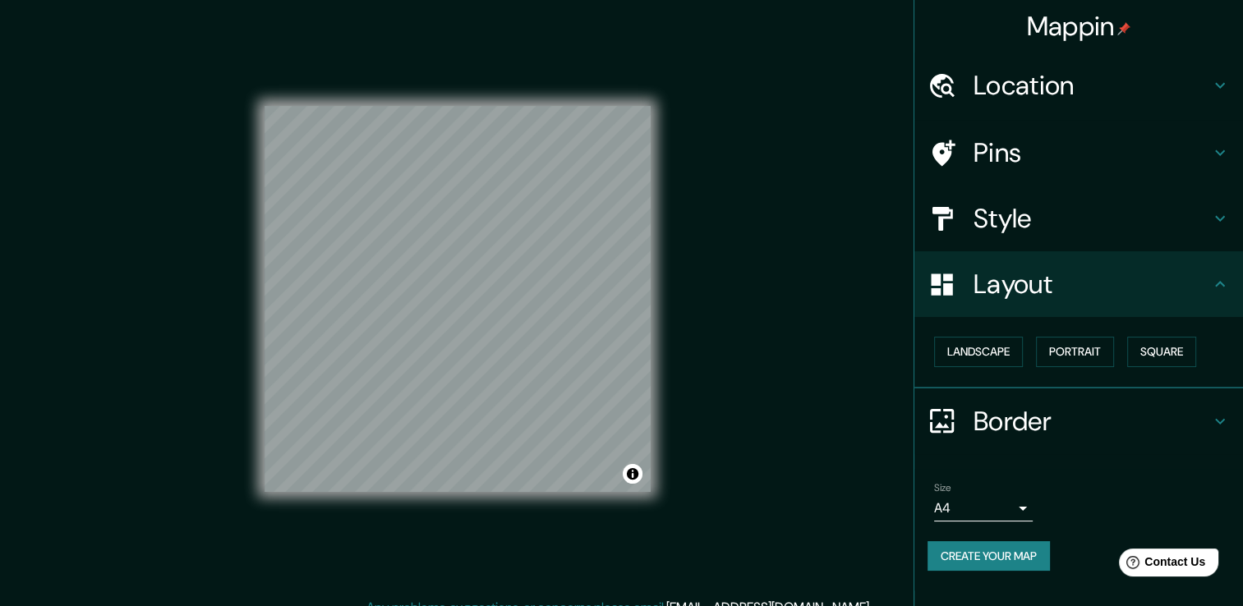
click at [1209, 287] on h4 "Layout" at bounding box center [1091, 284] width 237 height 33
click at [1212, 427] on icon at bounding box center [1220, 421] width 20 height 20
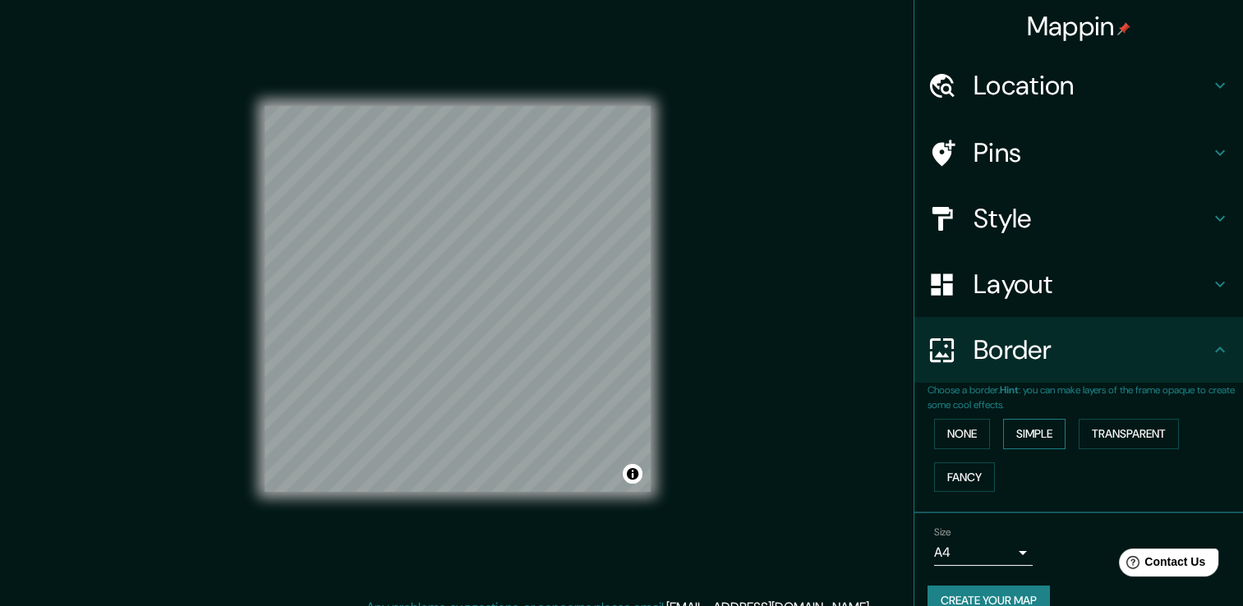
click at [1021, 438] on button "Simple" at bounding box center [1034, 434] width 62 height 30
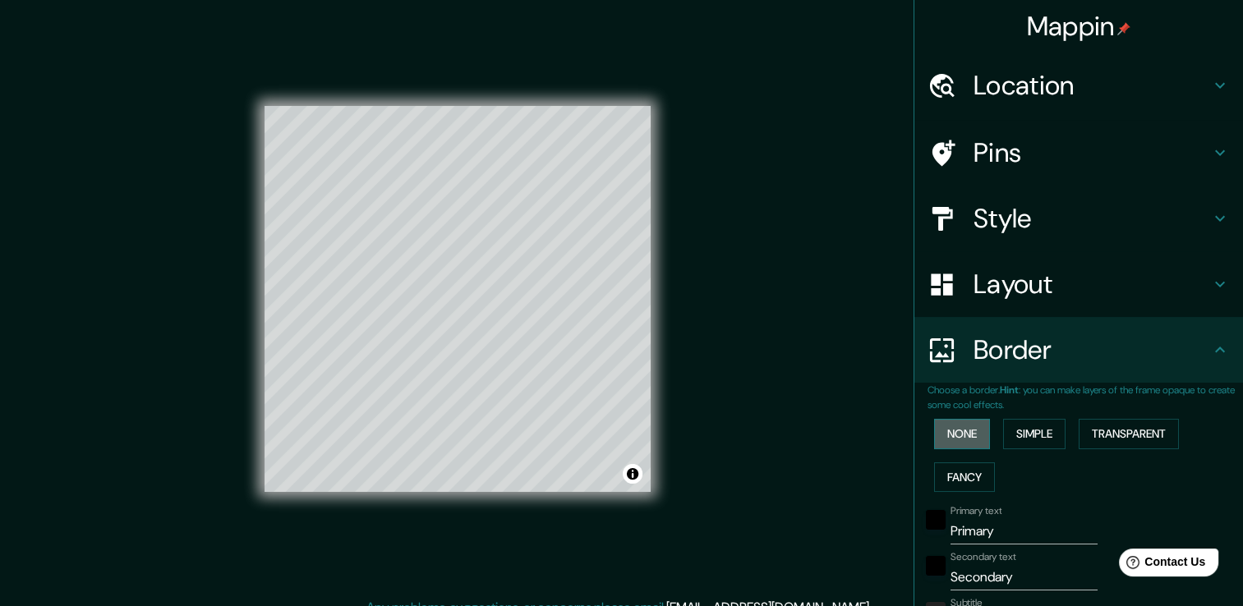
click at [969, 436] on button "None" at bounding box center [962, 434] width 56 height 30
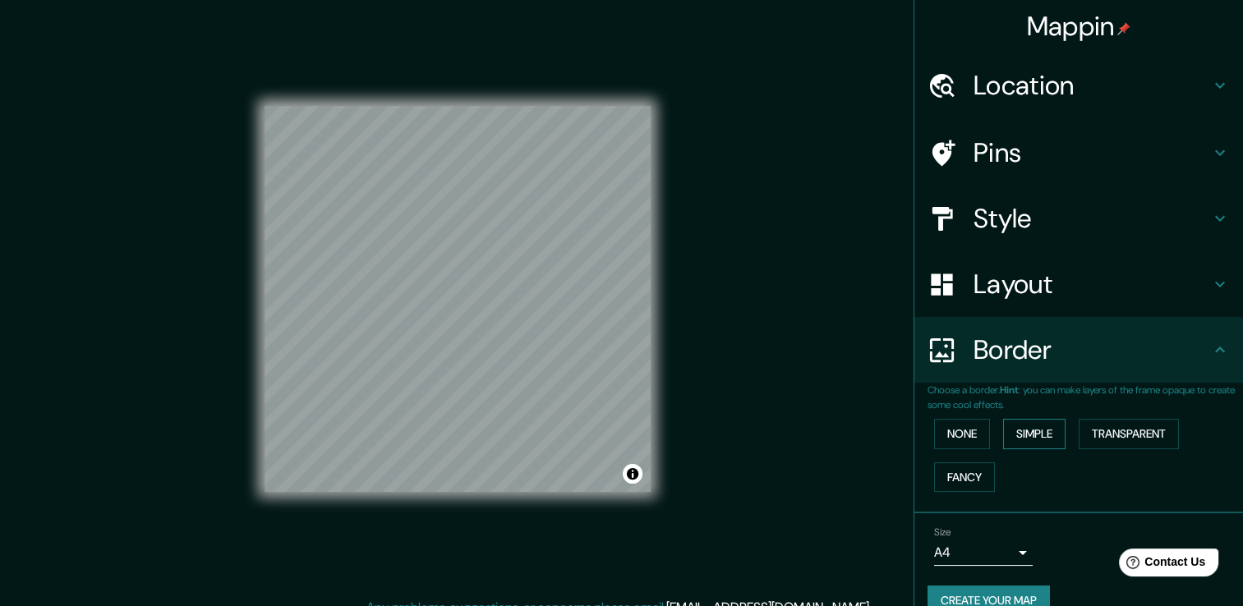
click at [1003, 439] on button "Simple" at bounding box center [1034, 434] width 62 height 30
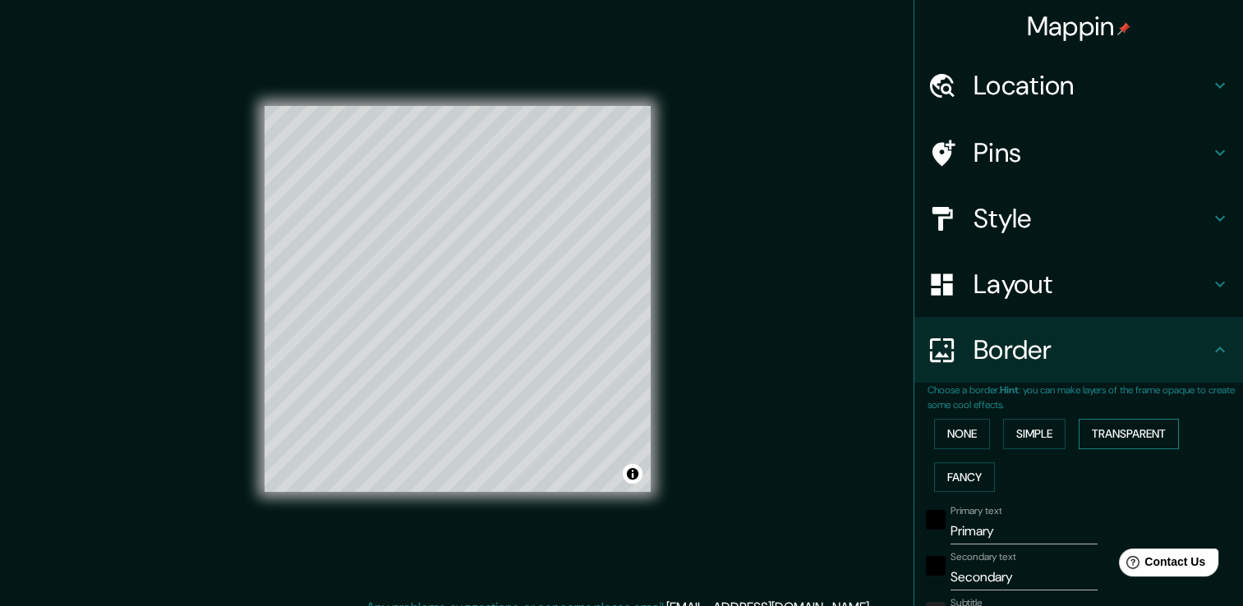
click at [1096, 440] on button "Transparent" at bounding box center [1128, 434] width 100 height 30
click at [943, 483] on button "Fancy" at bounding box center [964, 477] width 61 height 30
click at [940, 439] on button "None" at bounding box center [962, 434] width 56 height 30
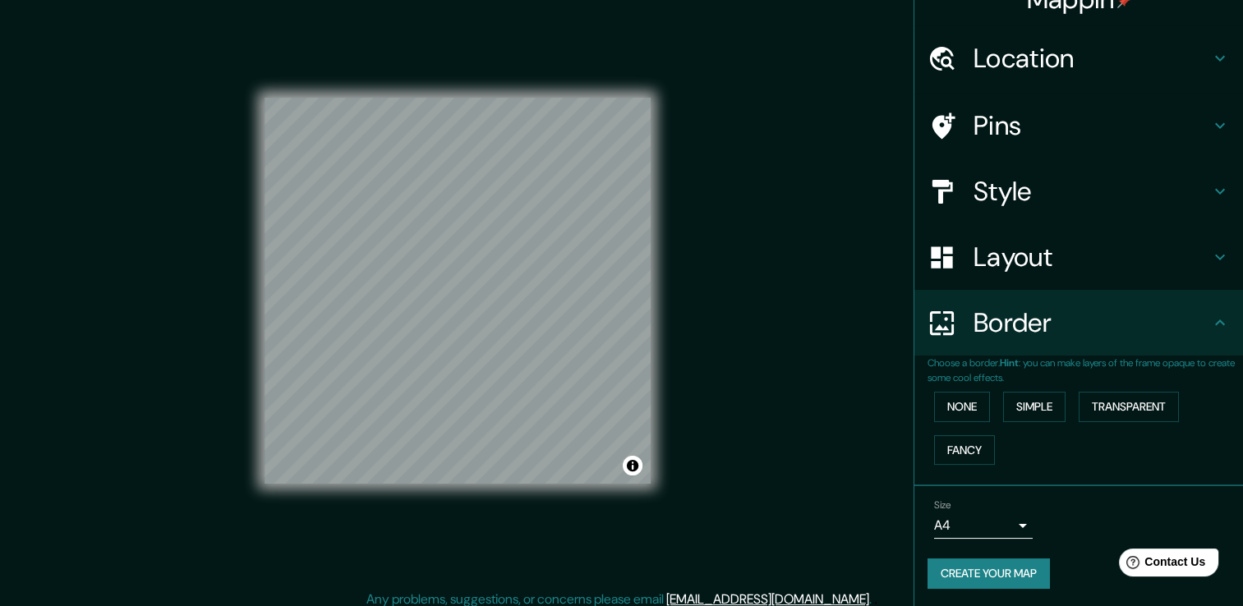
scroll to position [18, 0]
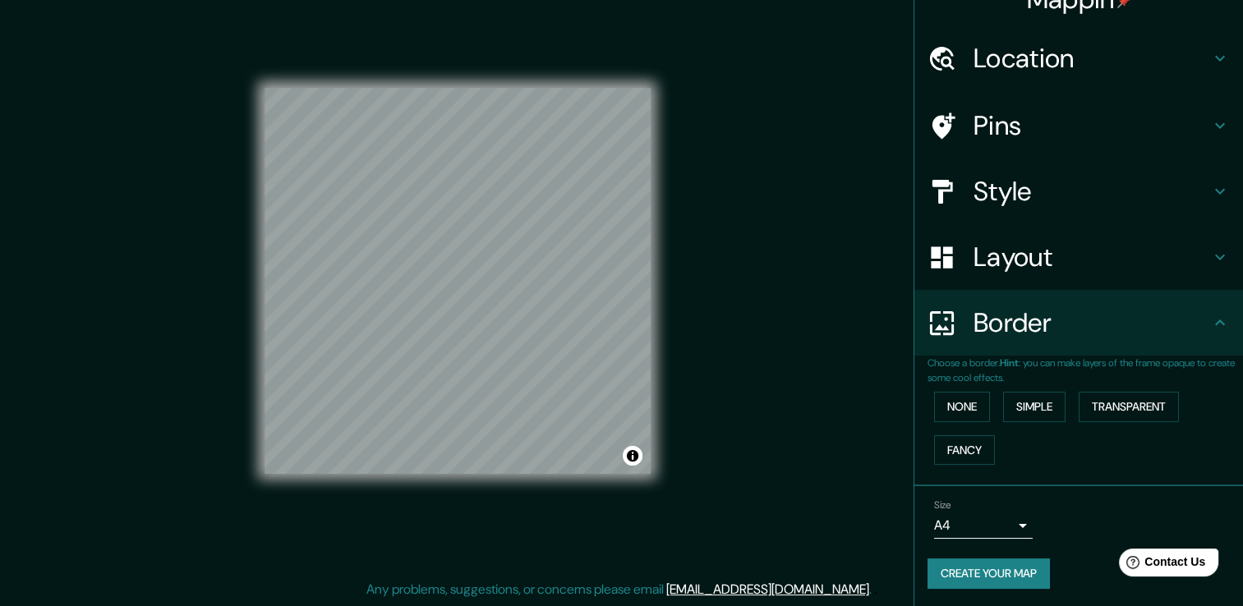
click at [995, 563] on button "Create your map" at bounding box center [988, 573] width 122 height 30
click at [994, 564] on button "Create your map" at bounding box center [988, 573] width 122 height 30
click at [1196, 119] on h4 "Pins" at bounding box center [1091, 125] width 237 height 33
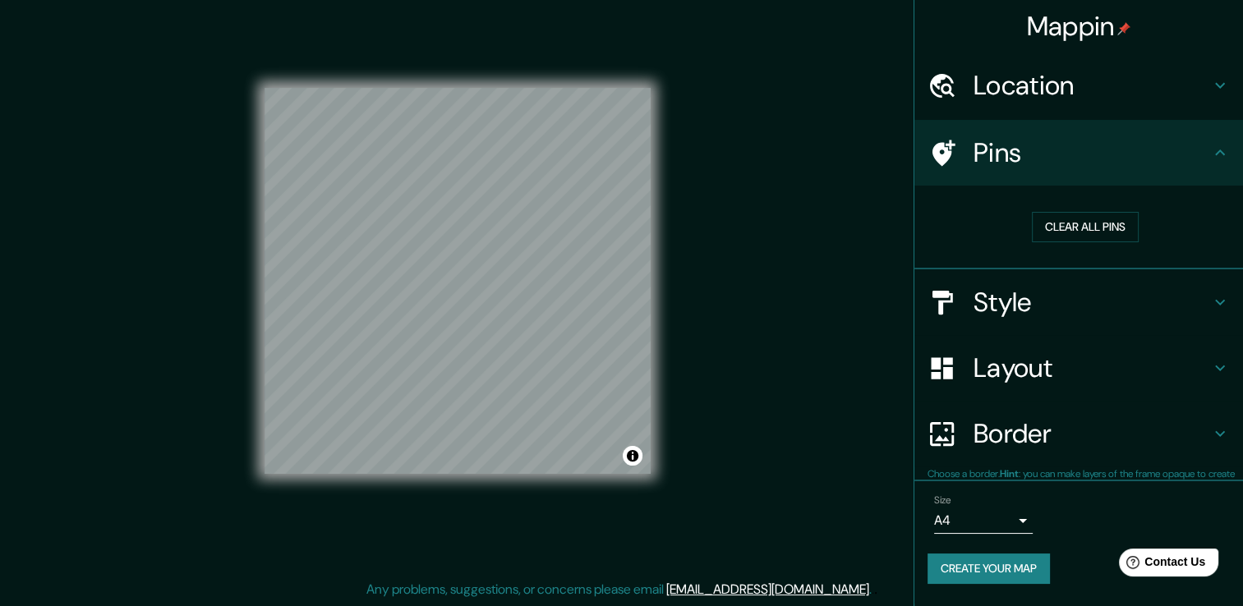
scroll to position [0, 0]
click at [978, 140] on h4 "Pins" at bounding box center [1091, 152] width 237 height 33
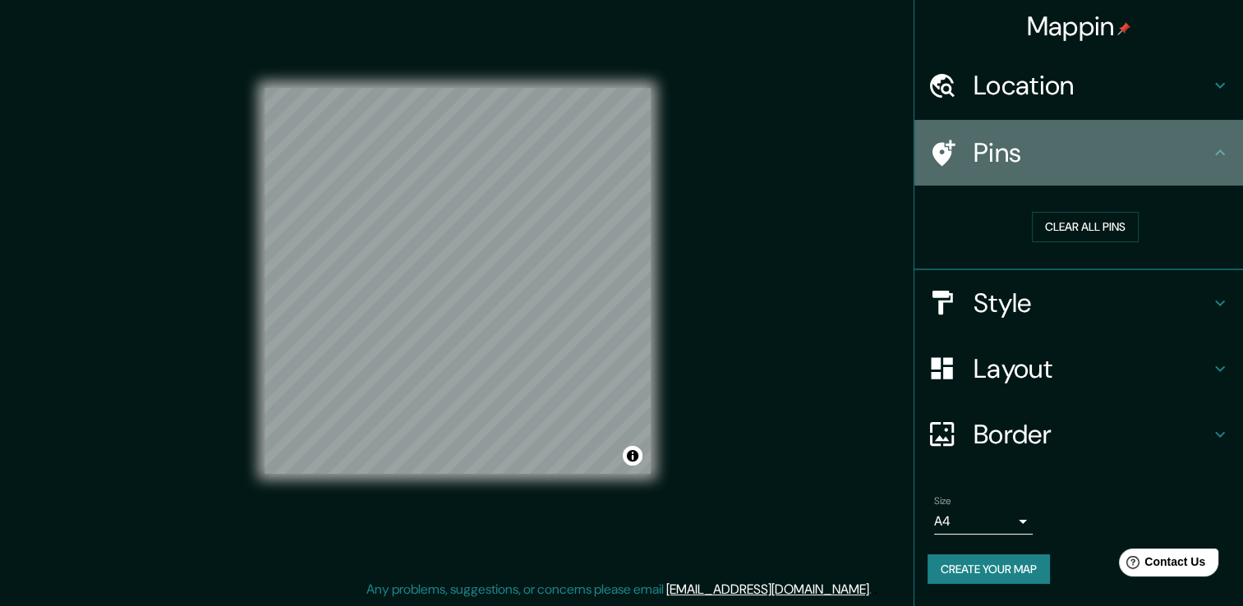
click at [973, 143] on h4 "Pins" at bounding box center [1091, 152] width 237 height 33
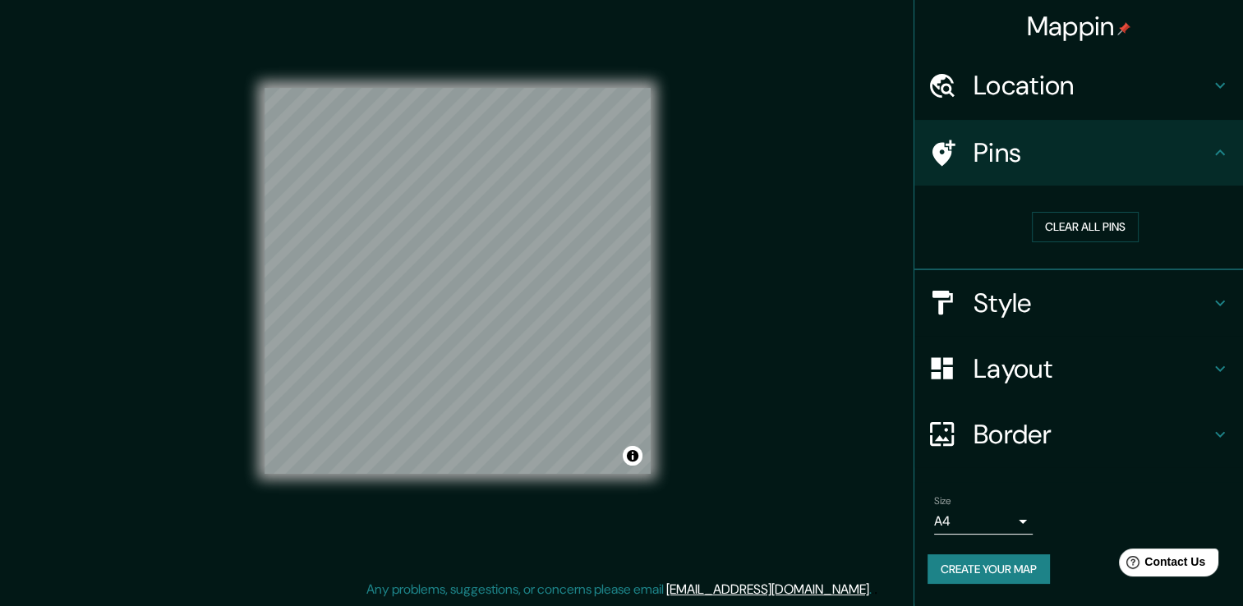
click at [973, 143] on h4 "Pins" at bounding box center [1091, 152] width 237 height 33
click at [1048, 78] on h4 "Location" at bounding box center [1091, 85] width 237 height 33
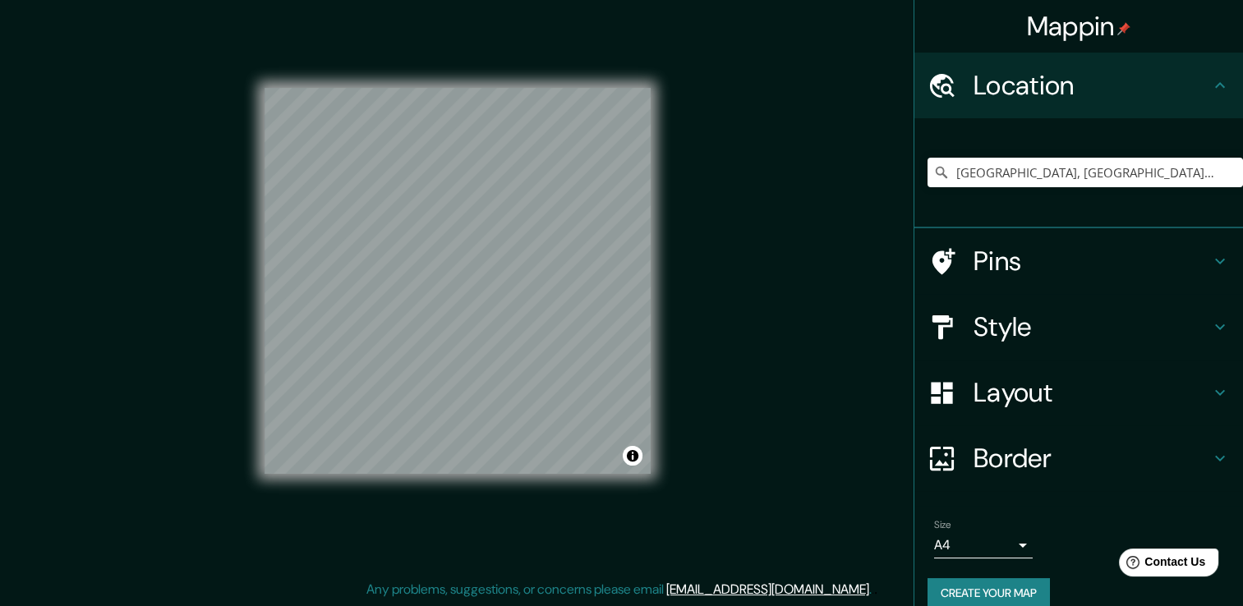
click at [1048, 78] on h4 "Location" at bounding box center [1091, 85] width 237 height 33
click at [1209, 74] on div "Location" at bounding box center [1078, 86] width 329 height 66
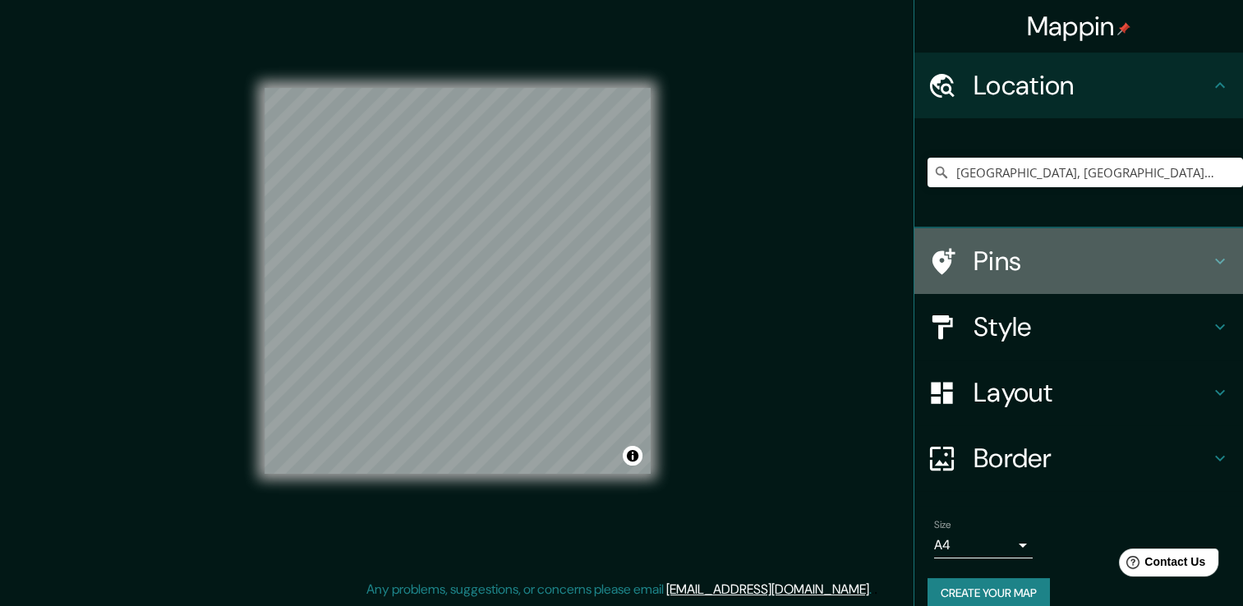
click at [1210, 251] on icon at bounding box center [1220, 261] width 20 height 20
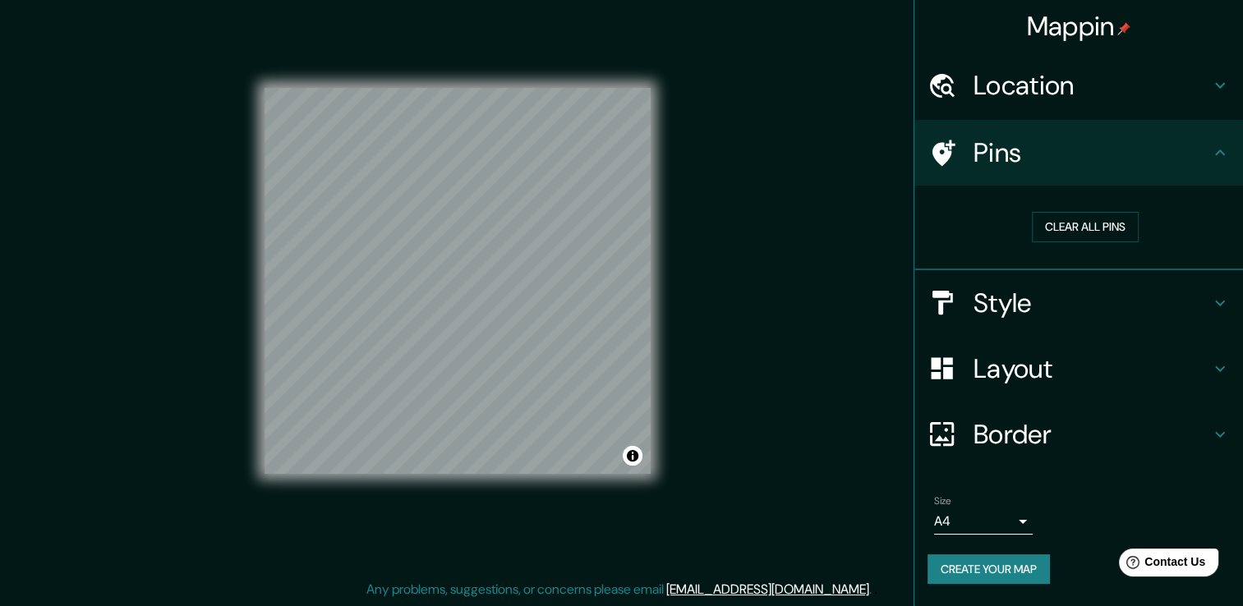
click at [1022, 522] on body "Mappin Location Puerto Vallarta, Jalisco, México Pins Clear all pins Style Layo…" at bounding box center [621, 285] width 1243 height 606
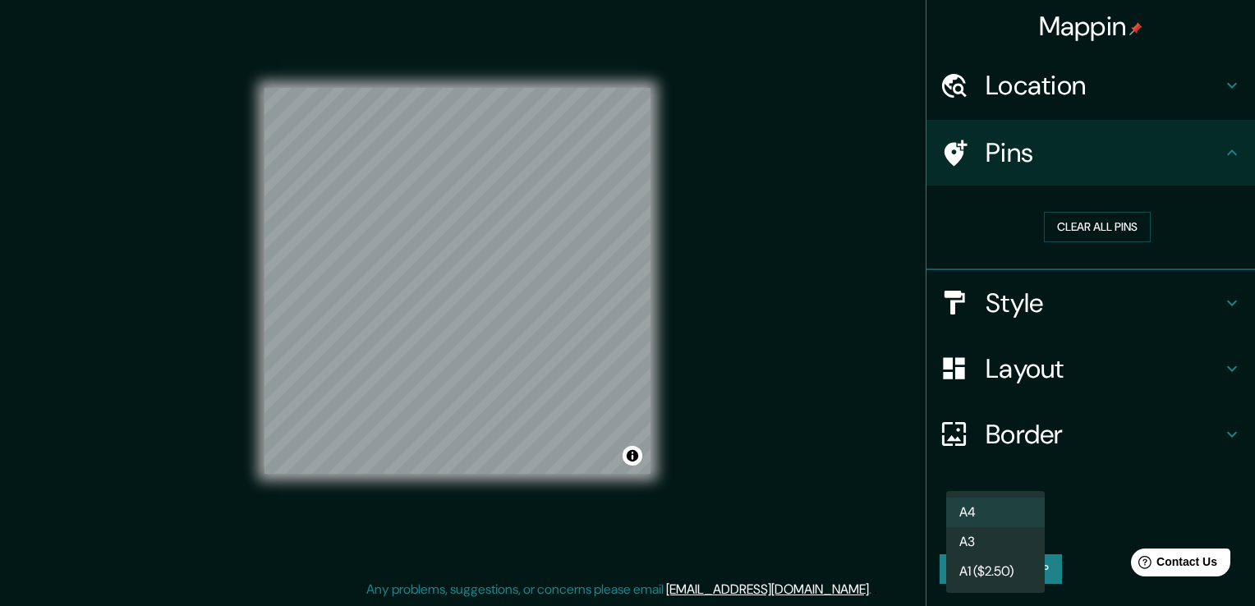
click at [1011, 542] on li "A3" at bounding box center [995, 542] width 99 height 30
type input "a4"
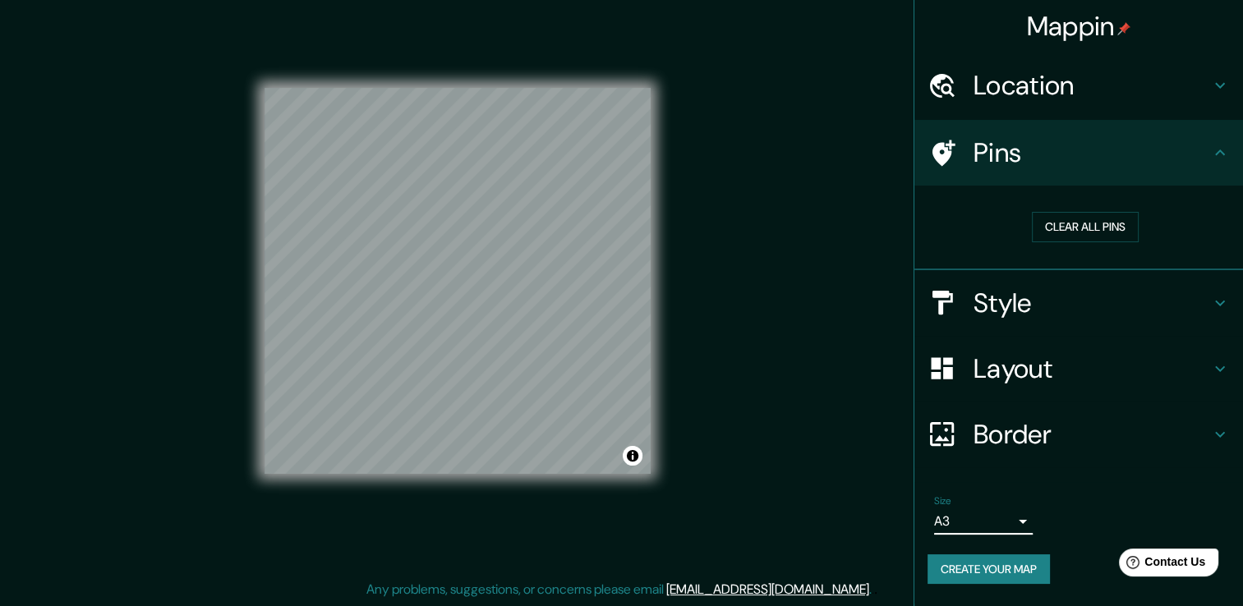
click at [1012, 567] on button "Create your map" at bounding box center [988, 569] width 122 height 30
click at [987, 576] on div "Create your map" at bounding box center [1078, 569] width 302 height 30
click at [838, 317] on div "Mappin Location Puerto Vallarta, Jalisco, México Pins Clear all pins Style Layo…" at bounding box center [621, 294] width 1243 height 624
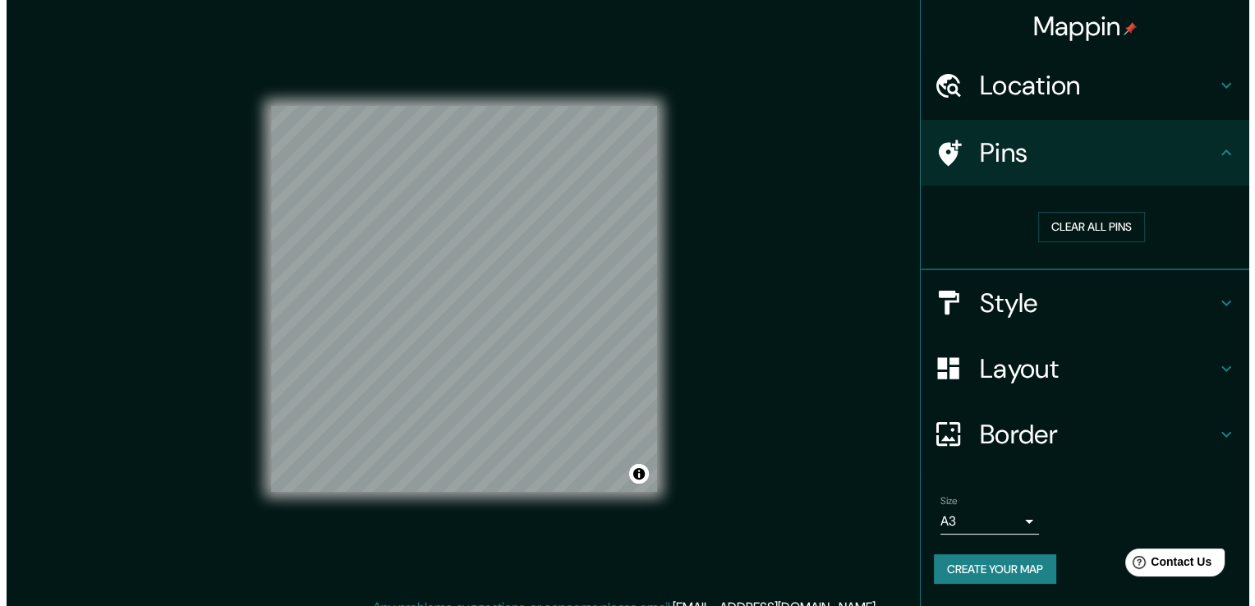
scroll to position [0, 0]
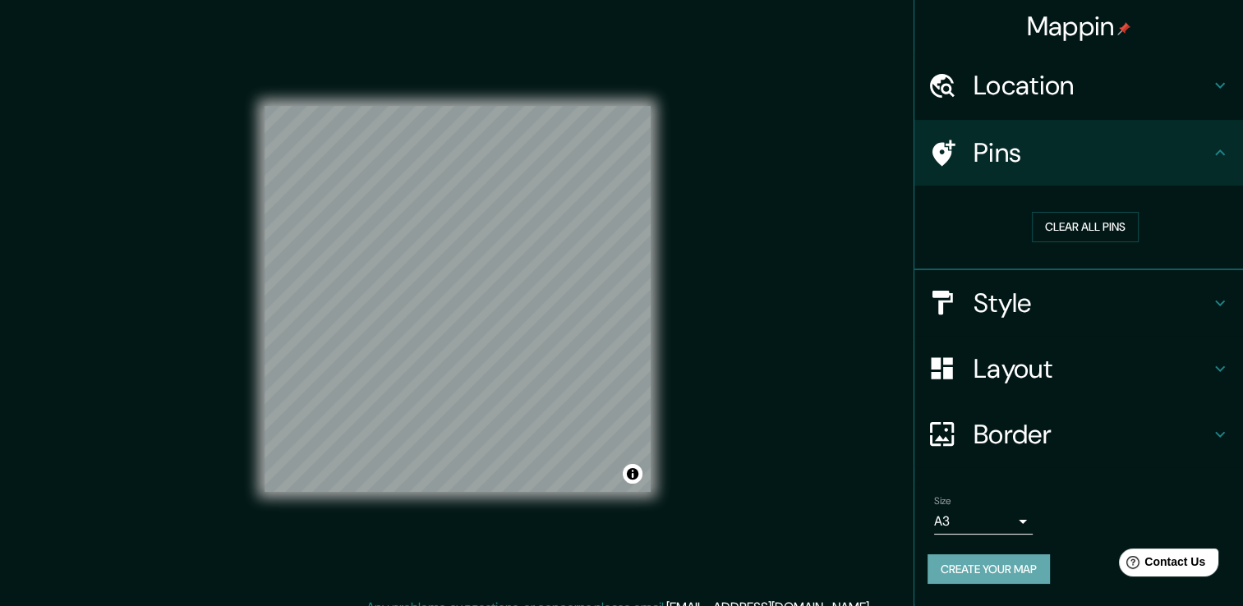
click at [1012, 563] on button "Create your map" at bounding box center [988, 569] width 122 height 30
click at [1231, 87] on div "Location" at bounding box center [1078, 86] width 329 height 66
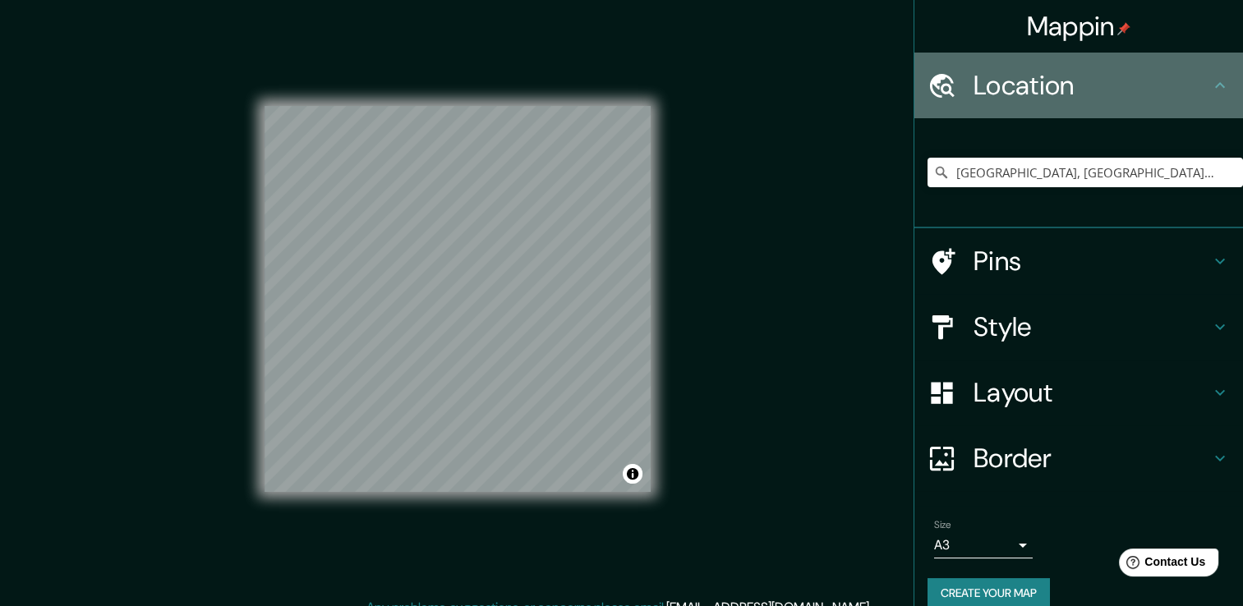
click at [1210, 80] on icon at bounding box center [1220, 86] width 20 height 20
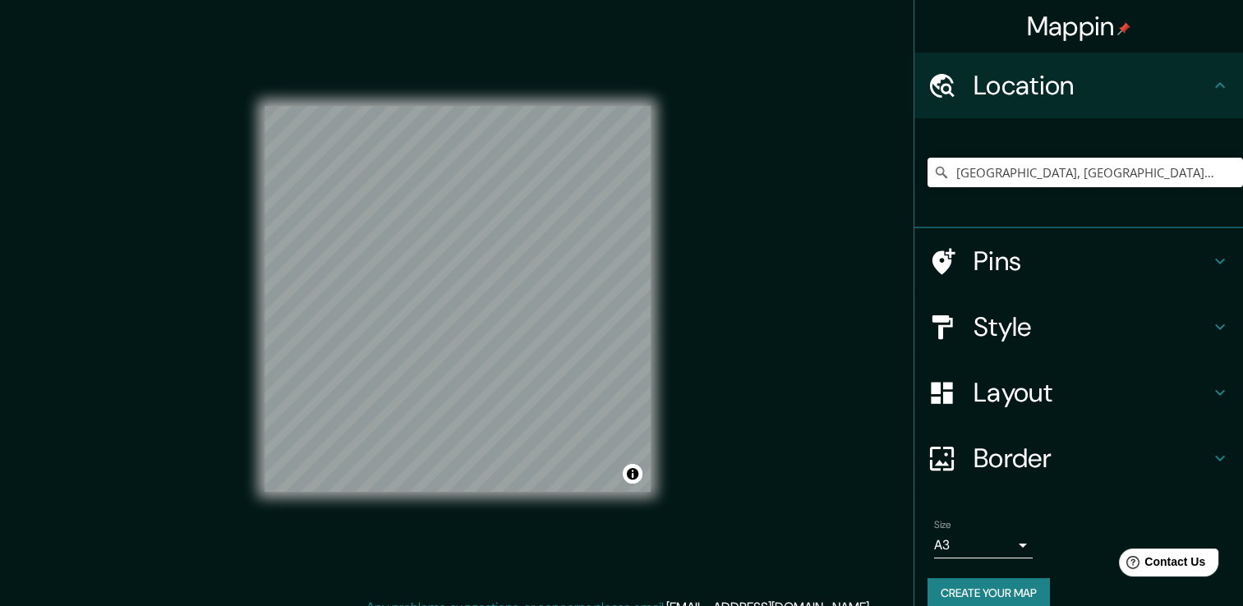
click at [969, 580] on button "Create your map" at bounding box center [988, 593] width 122 height 30
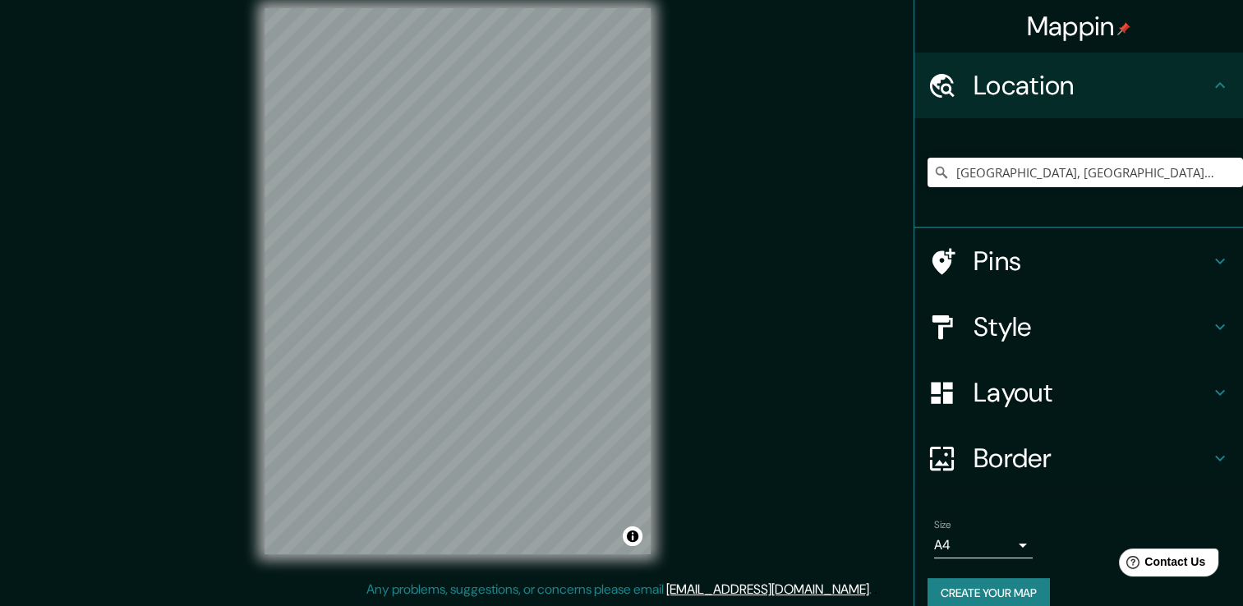
click at [999, 182] on input "[GEOGRAPHIC_DATA], [GEOGRAPHIC_DATA], [GEOGRAPHIC_DATA]" at bounding box center [1084, 173] width 315 height 30
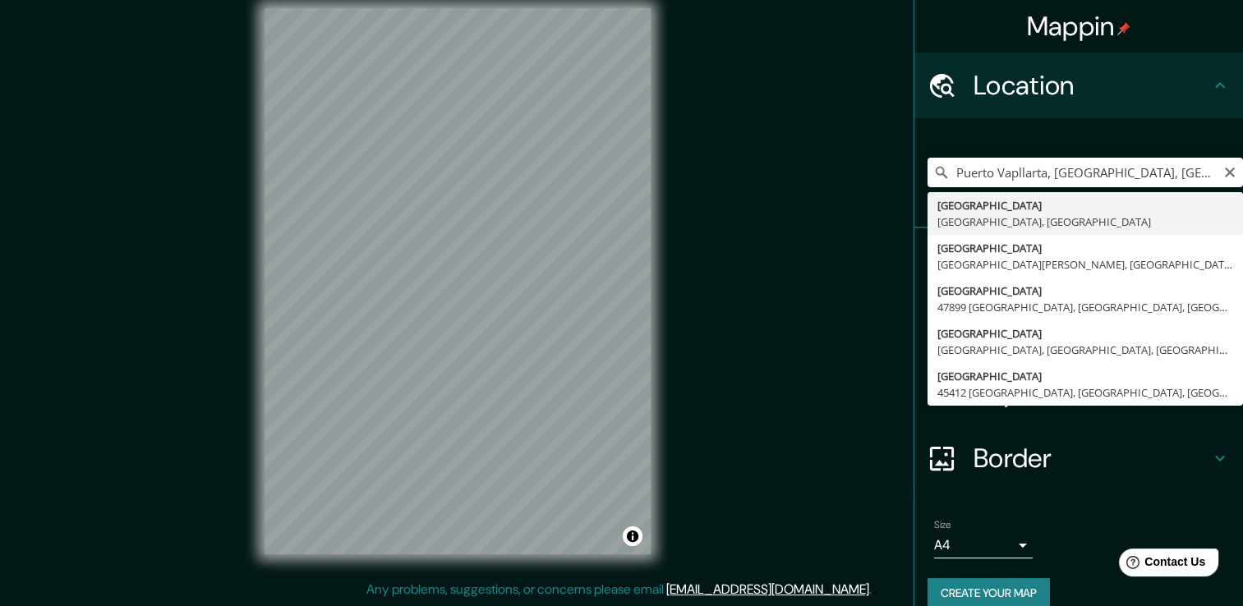
type input "[GEOGRAPHIC_DATA], [GEOGRAPHIC_DATA], [GEOGRAPHIC_DATA]"
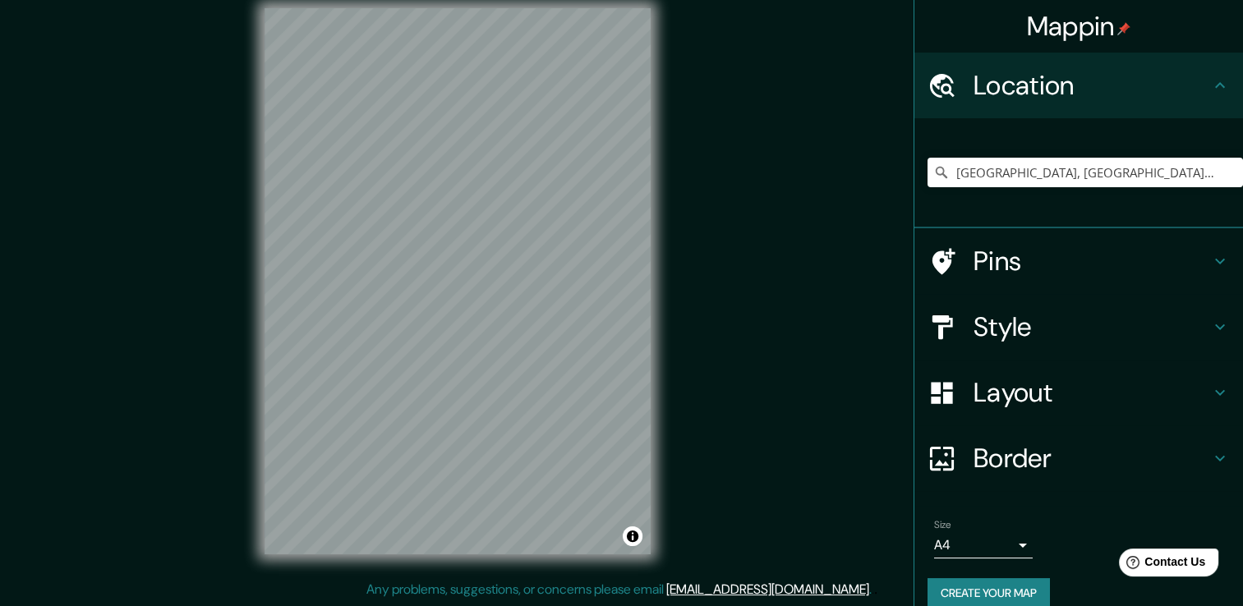
click at [1229, 324] on div "Style" at bounding box center [1078, 327] width 329 height 66
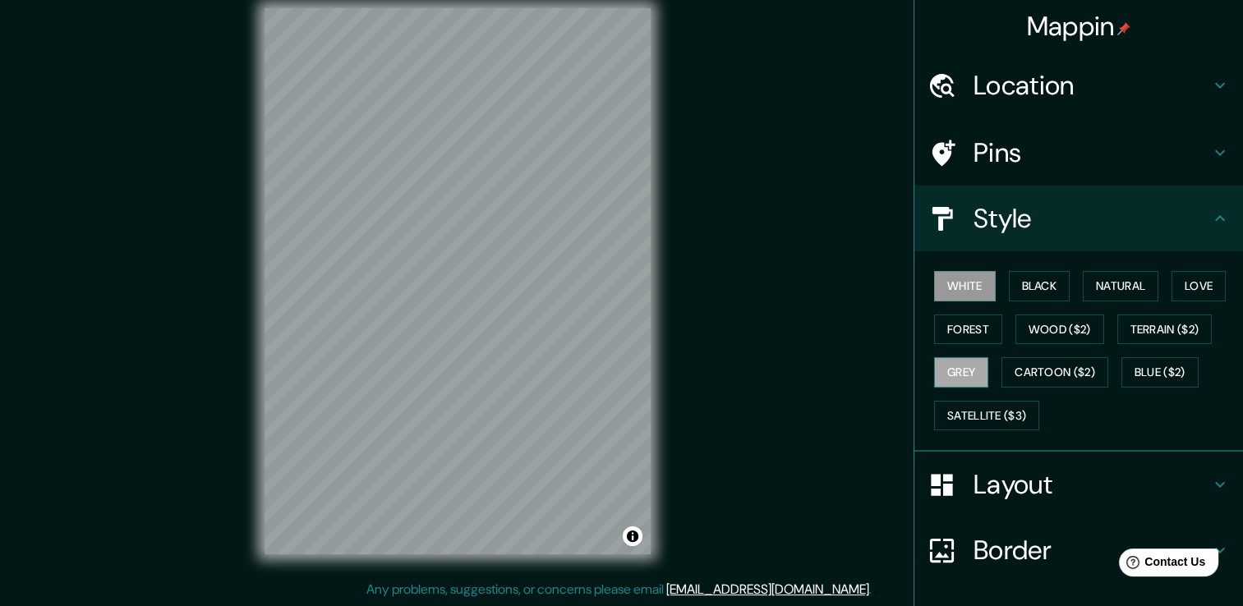
click at [953, 364] on button "Grey" at bounding box center [961, 372] width 54 height 30
drag, startPoint x: 1051, startPoint y: 494, endPoint x: 1078, endPoint y: 522, distance: 38.9
click at [1078, 522] on ul "Location Puerto Vallarta, Jalisco, México Pins Style White Black Natural Love F…" at bounding box center [1078, 387] width 329 height 668
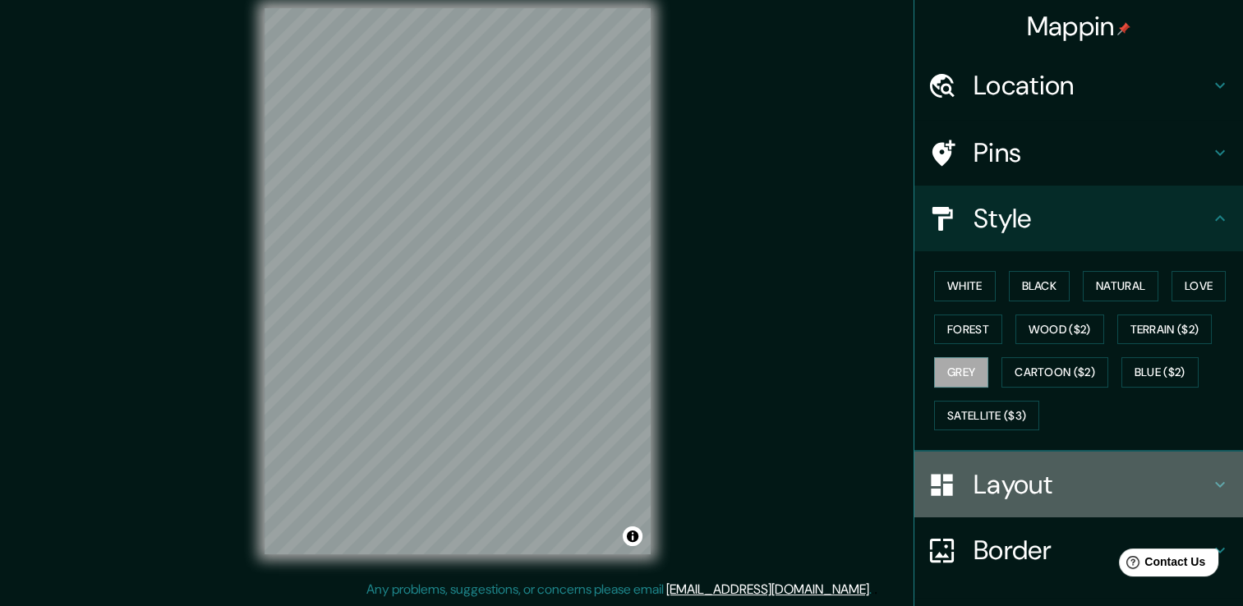
drag, startPoint x: 1106, startPoint y: 482, endPoint x: 1128, endPoint y: 503, distance: 30.2
click at [1110, 487] on h4 "Layout" at bounding box center [1091, 484] width 237 height 33
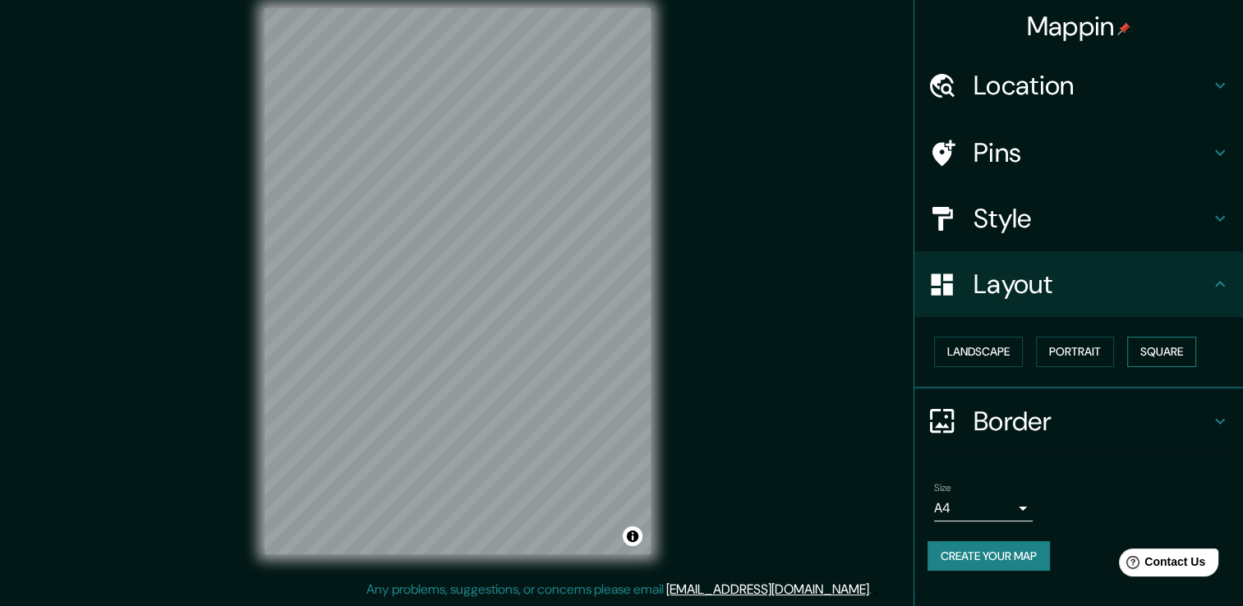
click at [1142, 356] on button "Square" at bounding box center [1161, 352] width 69 height 30
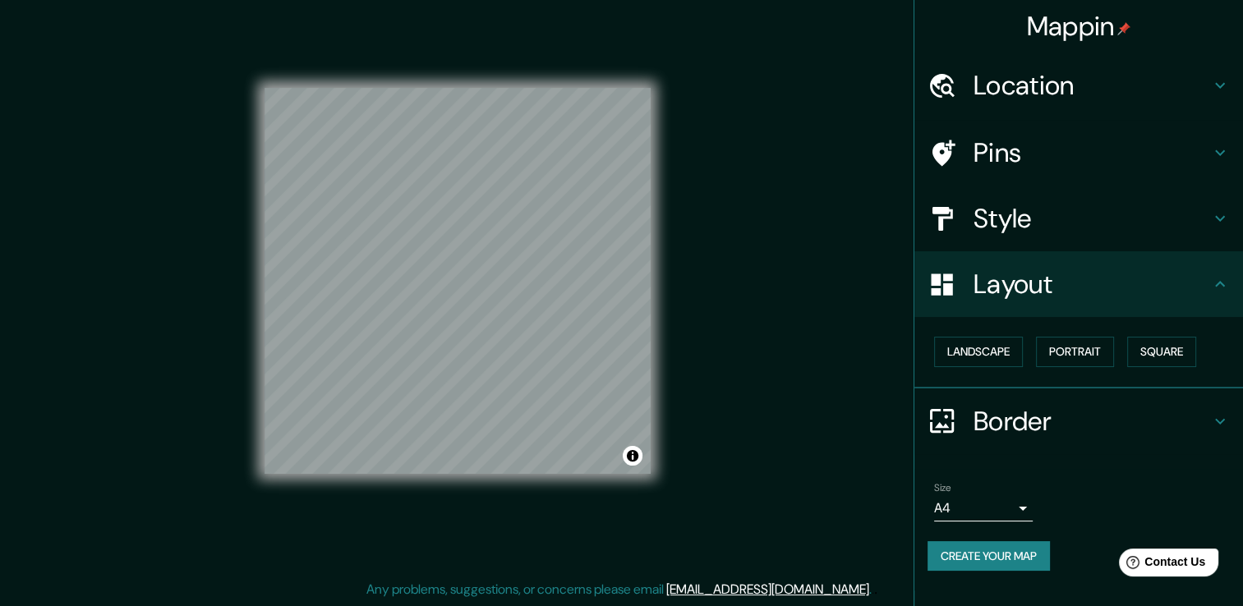
click at [982, 558] on button "Create your map" at bounding box center [988, 556] width 122 height 30
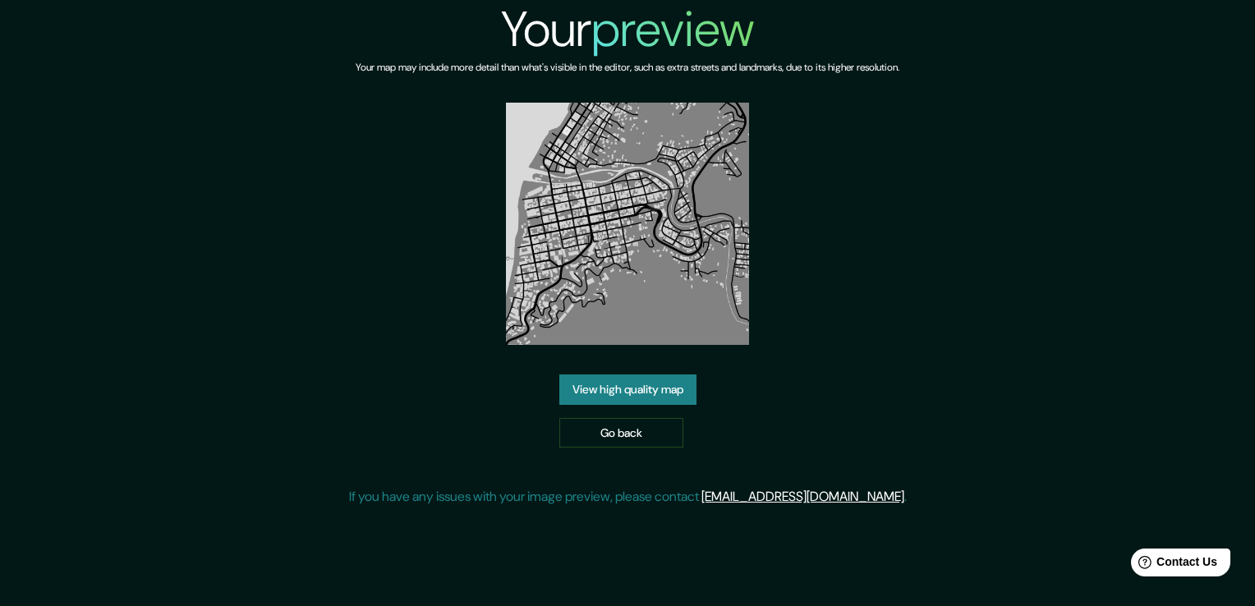
click at [633, 386] on link "View high quality map" at bounding box center [627, 389] width 137 height 30
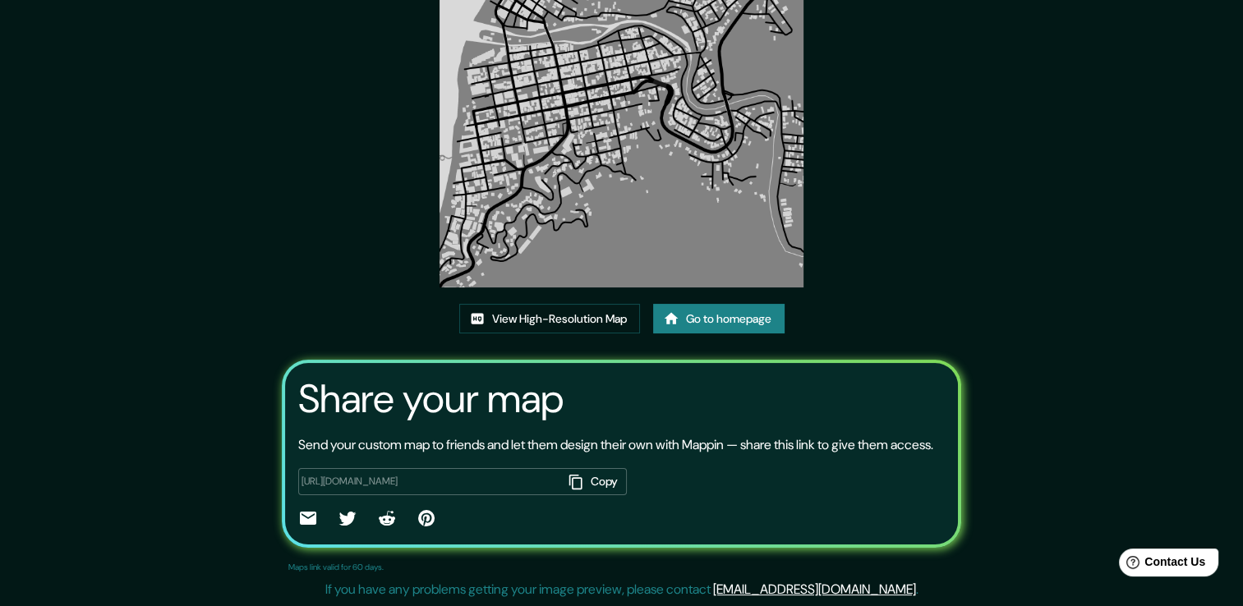
scroll to position [168, 0]
click at [595, 481] on button "Copy" at bounding box center [595, 481] width 64 height 27
click at [763, 304] on link "Go to homepage" at bounding box center [718, 319] width 131 height 30
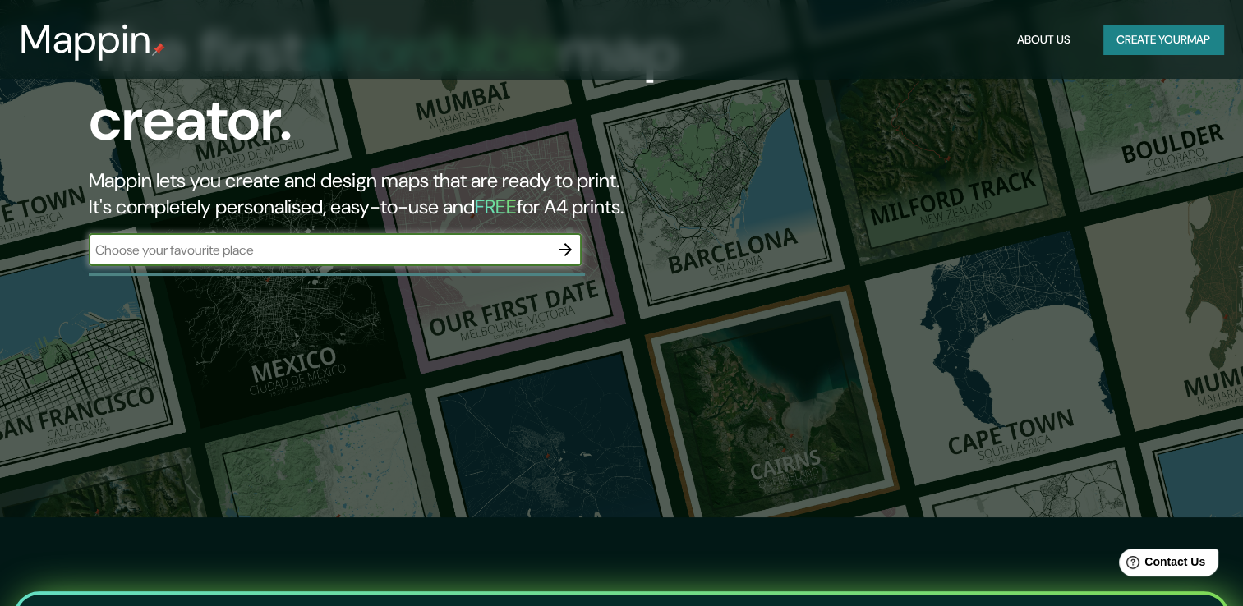
scroll to position [82, 0]
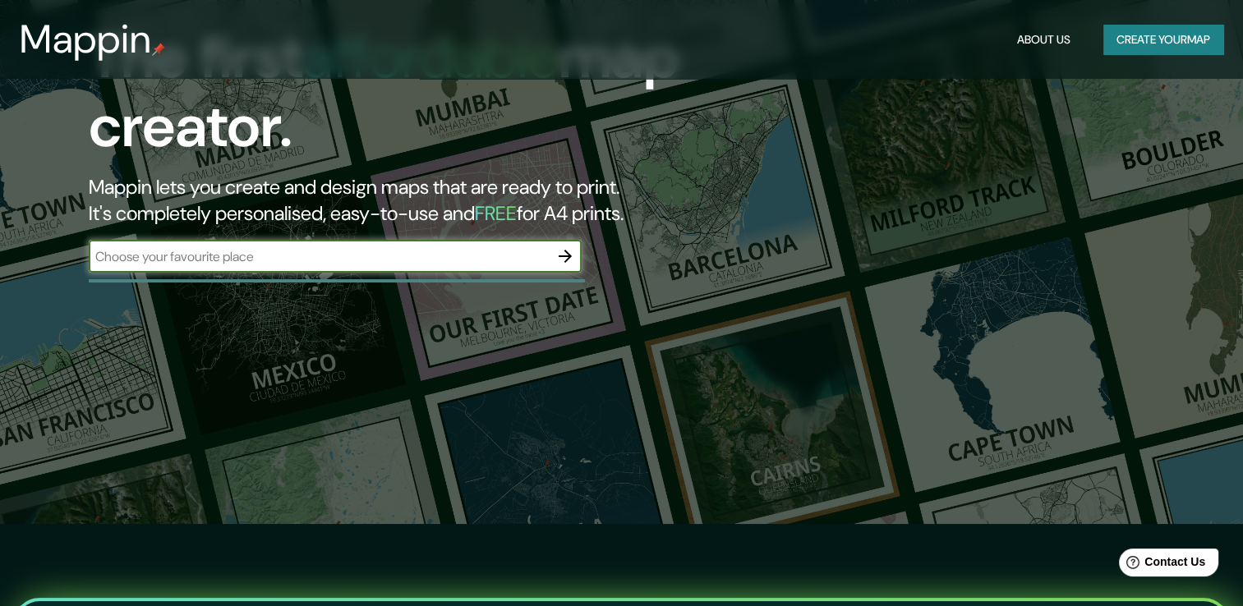
click at [562, 251] on icon "button" at bounding box center [565, 256] width 20 height 20
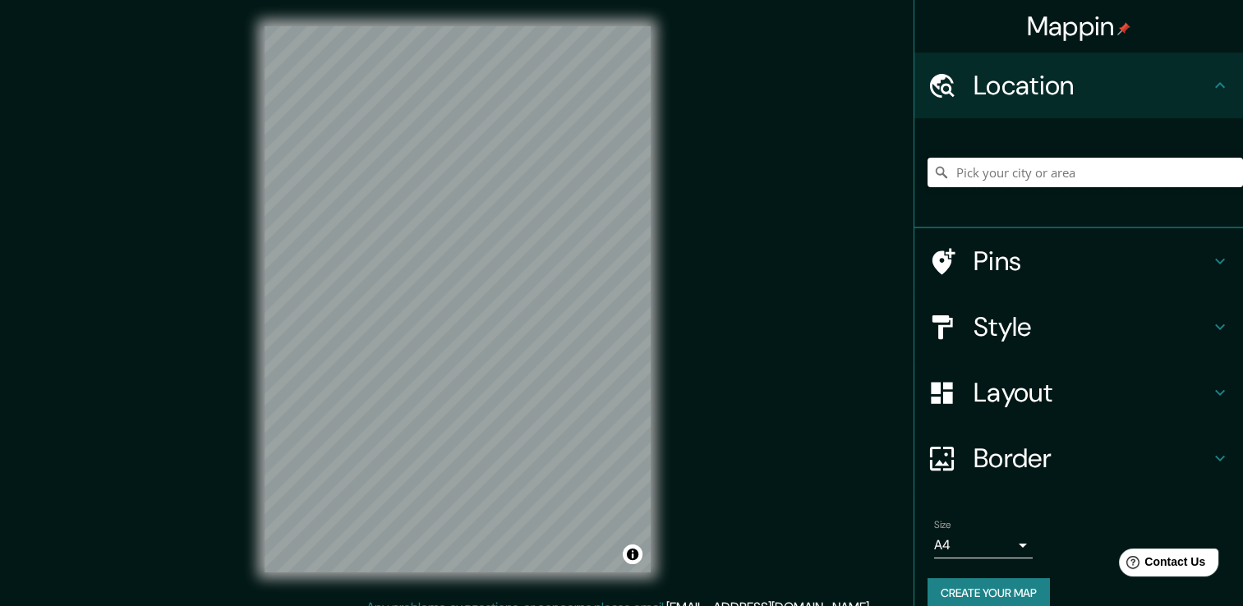
click at [992, 184] on input "Pick your city or area" at bounding box center [1084, 173] width 315 height 30
type input "o"
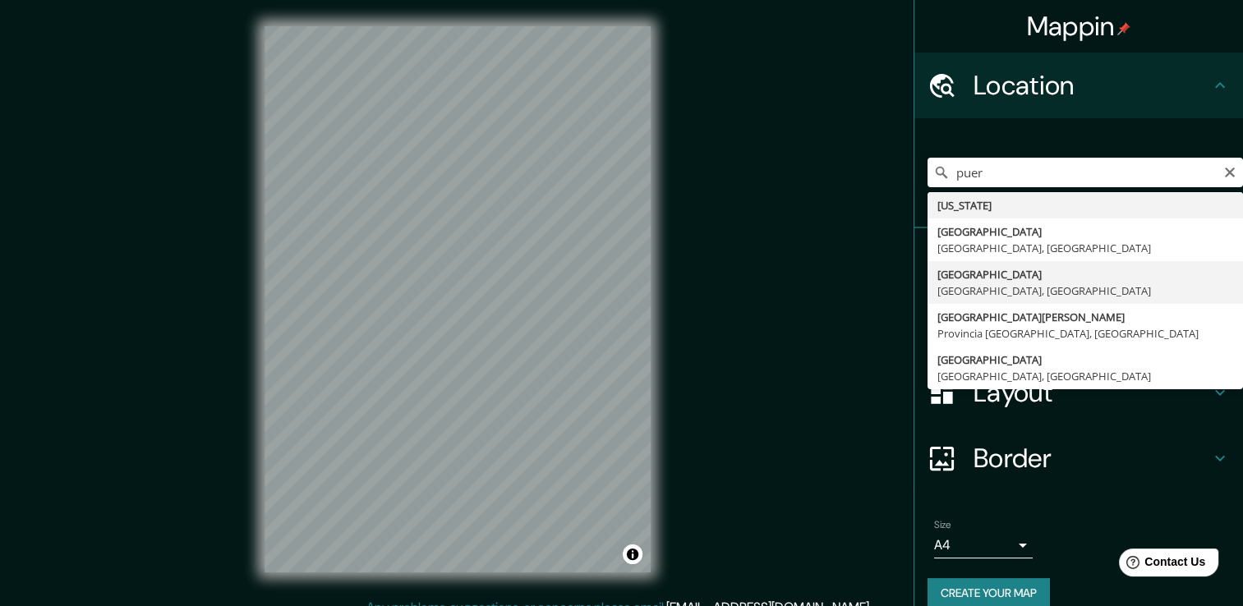
type input "[GEOGRAPHIC_DATA], [GEOGRAPHIC_DATA], [GEOGRAPHIC_DATA]"
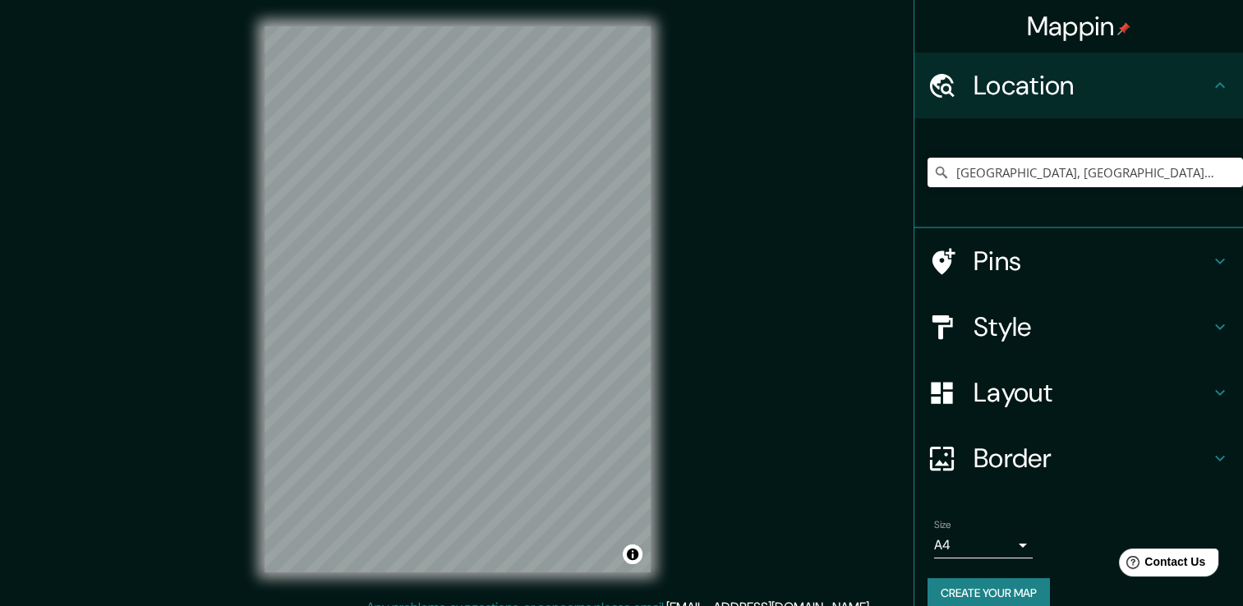
click at [1202, 337] on div "Style" at bounding box center [1078, 327] width 329 height 66
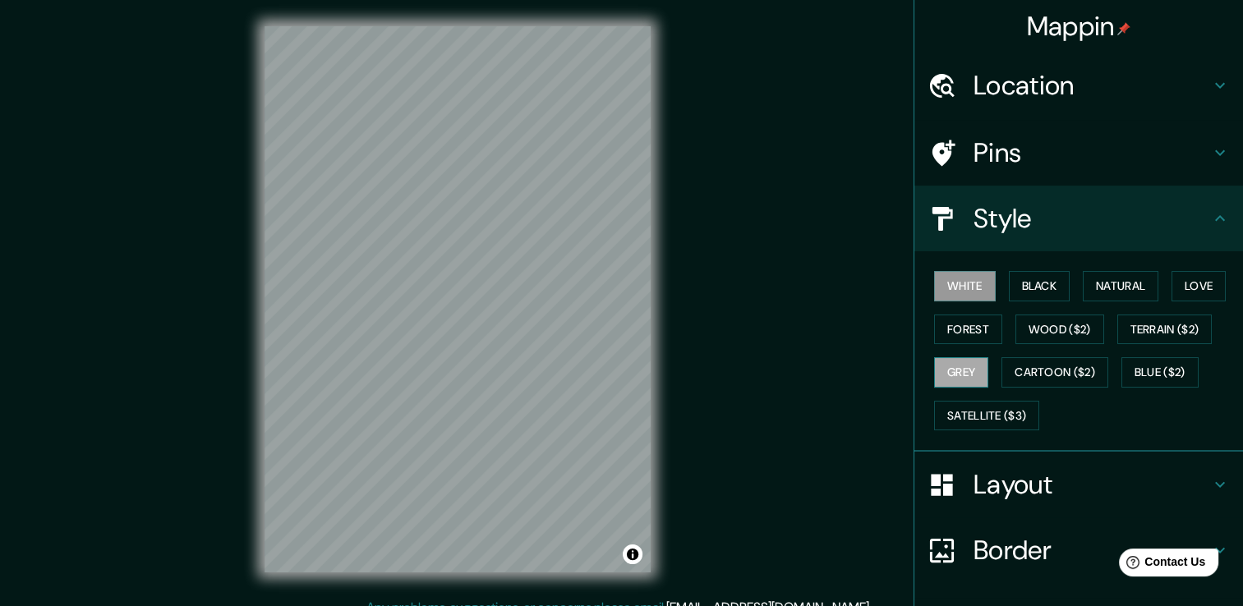
click at [949, 362] on button "Grey" at bounding box center [961, 372] width 54 height 30
click at [1210, 476] on icon at bounding box center [1220, 485] width 20 height 20
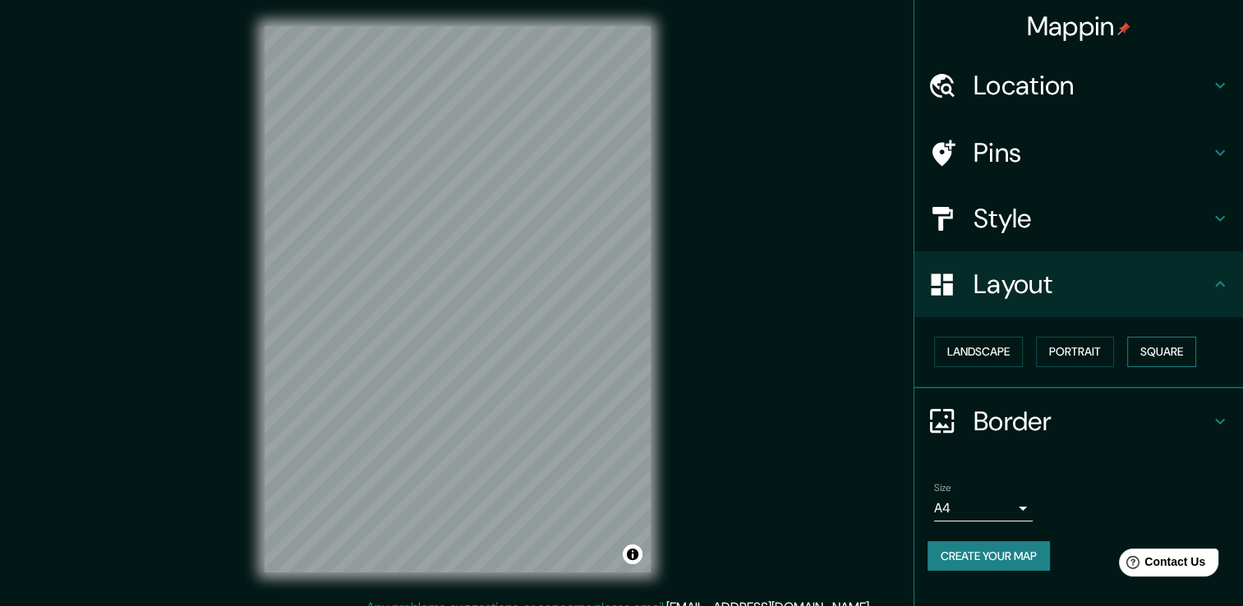
click at [1160, 343] on button "Square" at bounding box center [1161, 352] width 69 height 30
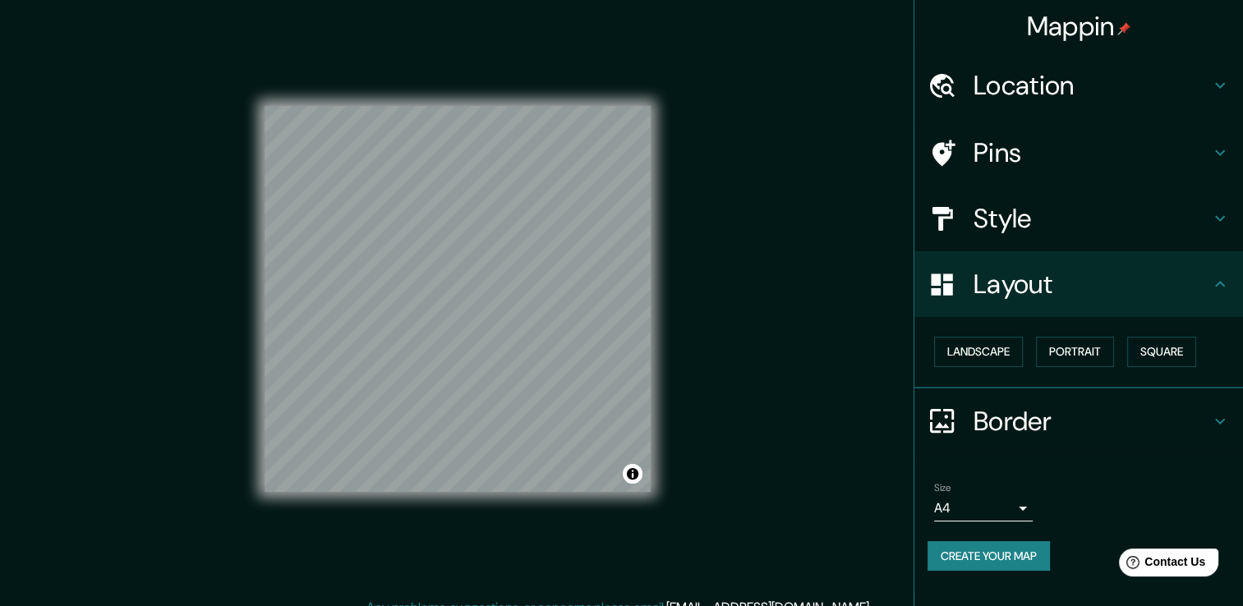
click at [1179, 432] on h4 "Border" at bounding box center [1091, 421] width 237 height 33
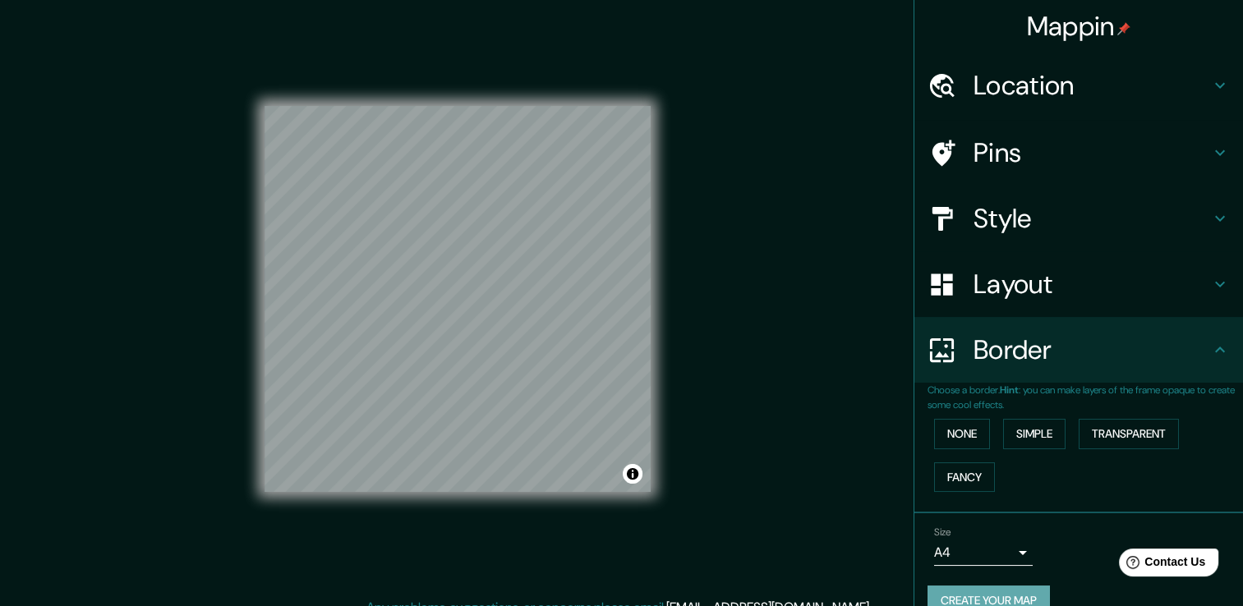
click at [1002, 589] on button "Create your map" at bounding box center [988, 601] width 122 height 30
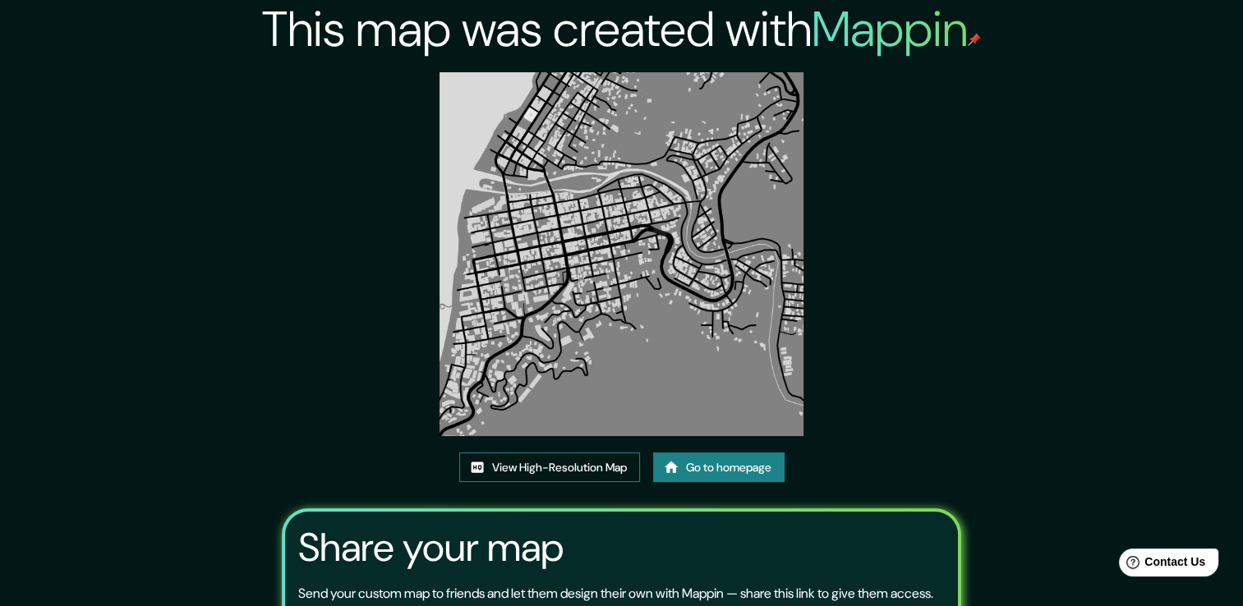
click at [590, 462] on link "View High-Resolution Map" at bounding box center [549, 468] width 181 height 30
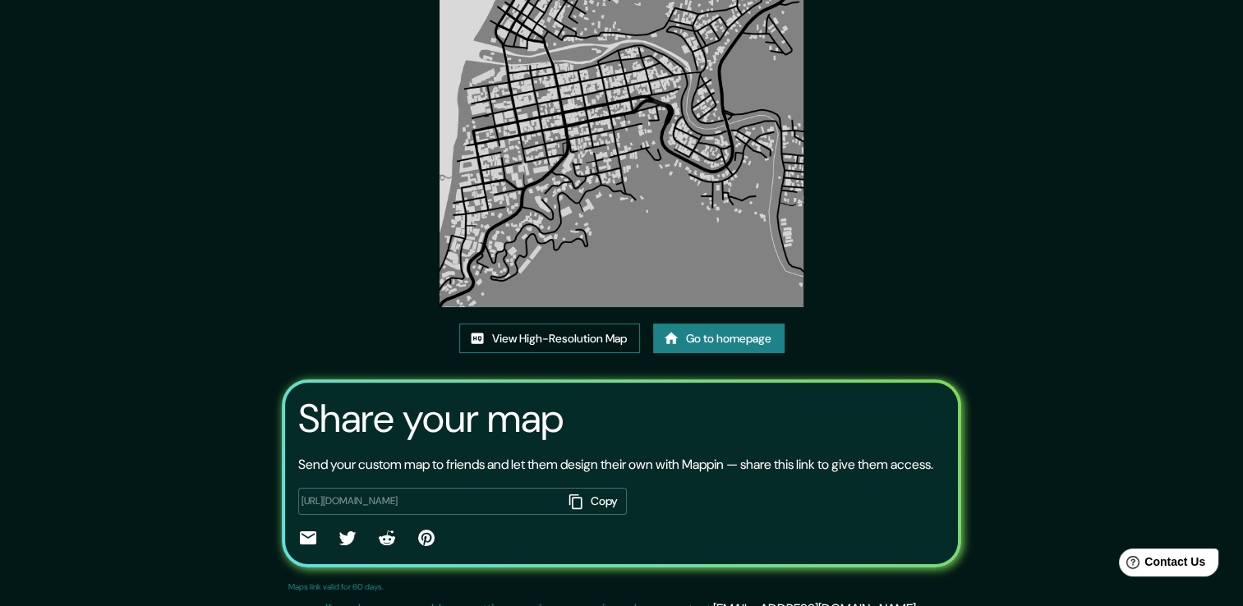
scroll to position [168, 0]
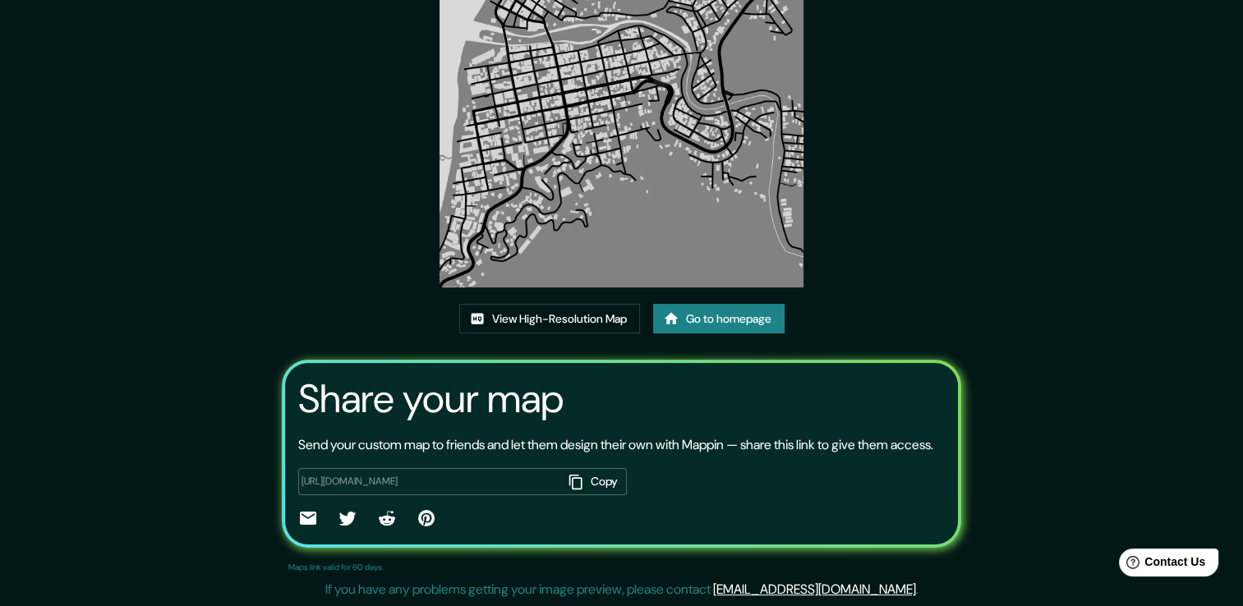
click at [608, 483] on button "Copy" at bounding box center [595, 481] width 64 height 27
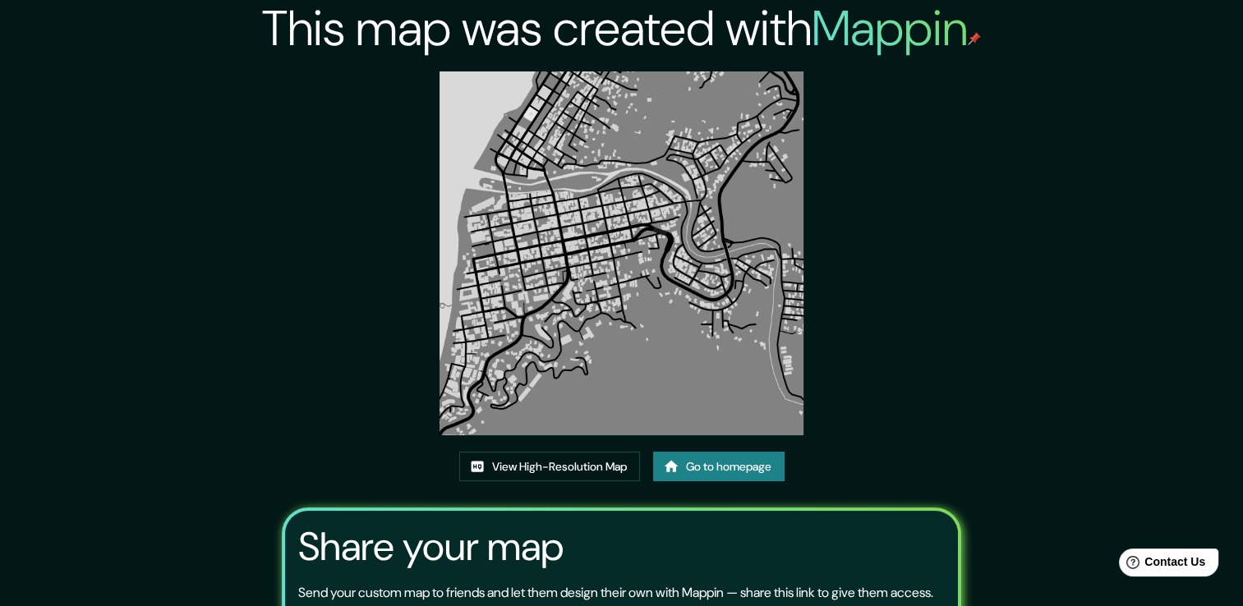
scroll to position [0, 0]
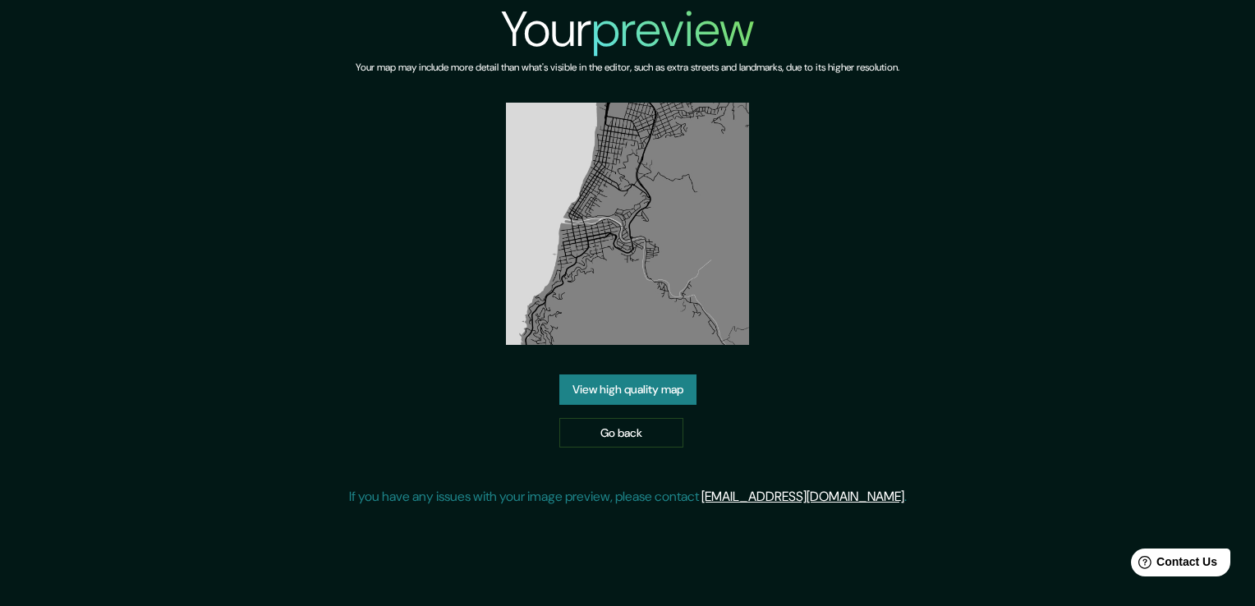
click at [660, 387] on link "View high quality map" at bounding box center [627, 389] width 137 height 30
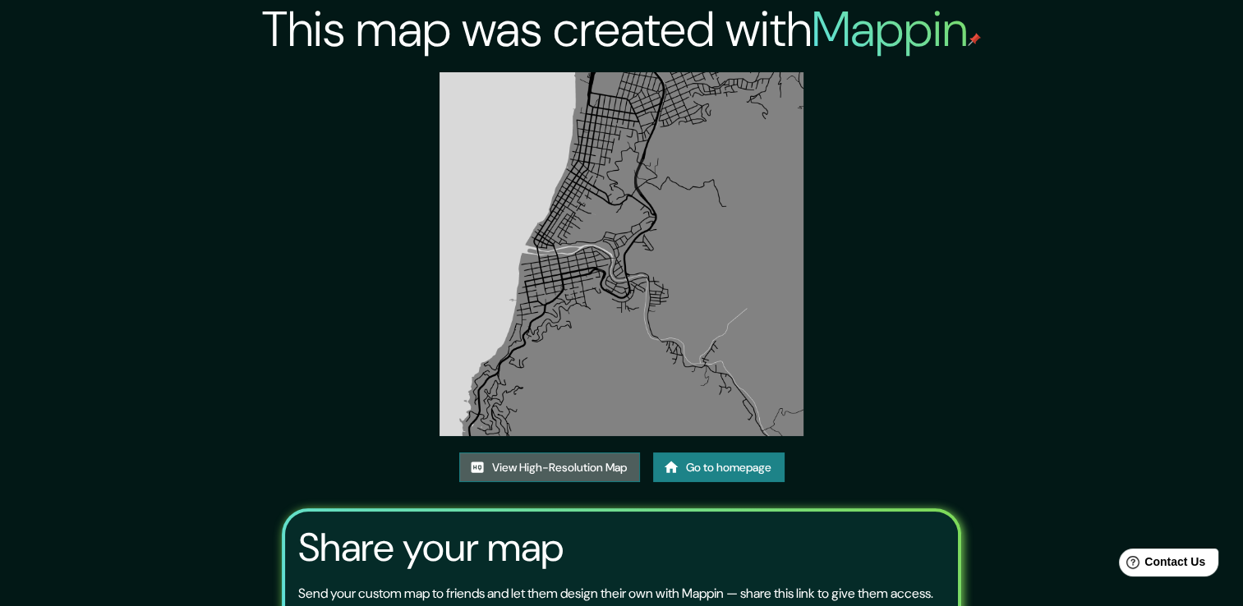
click at [609, 467] on link "View High-Resolution Map" at bounding box center [549, 468] width 181 height 30
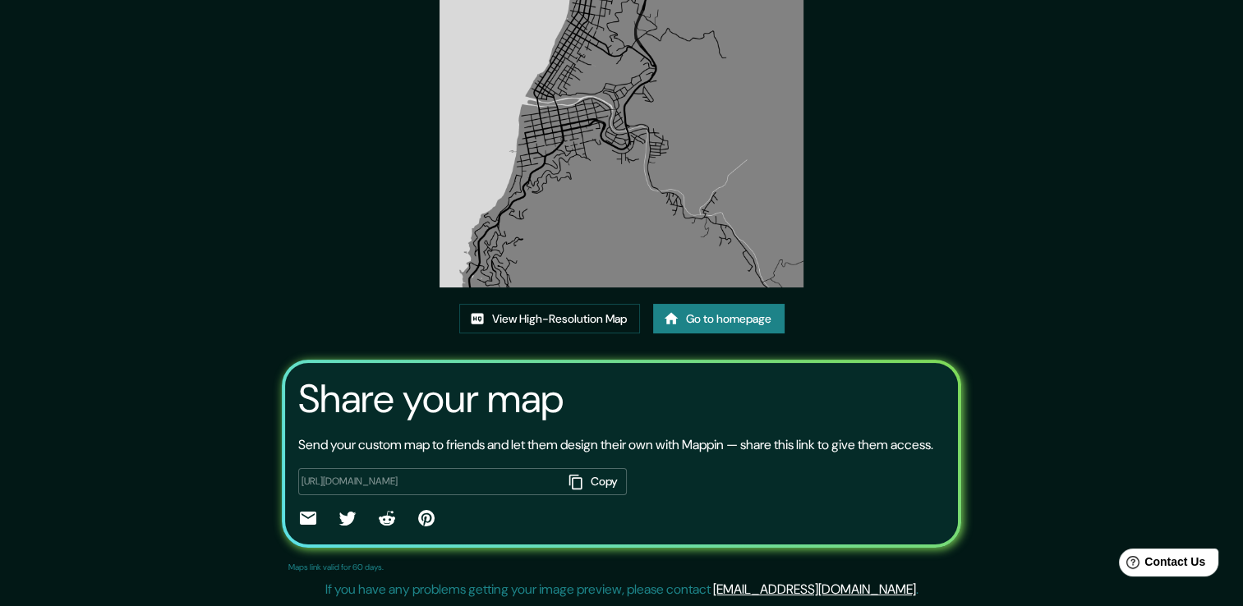
scroll to position [168, 0]
click at [610, 488] on button "Copy" at bounding box center [595, 481] width 64 height 27
